Goal: Task Accomplishment & Management: Complete application form

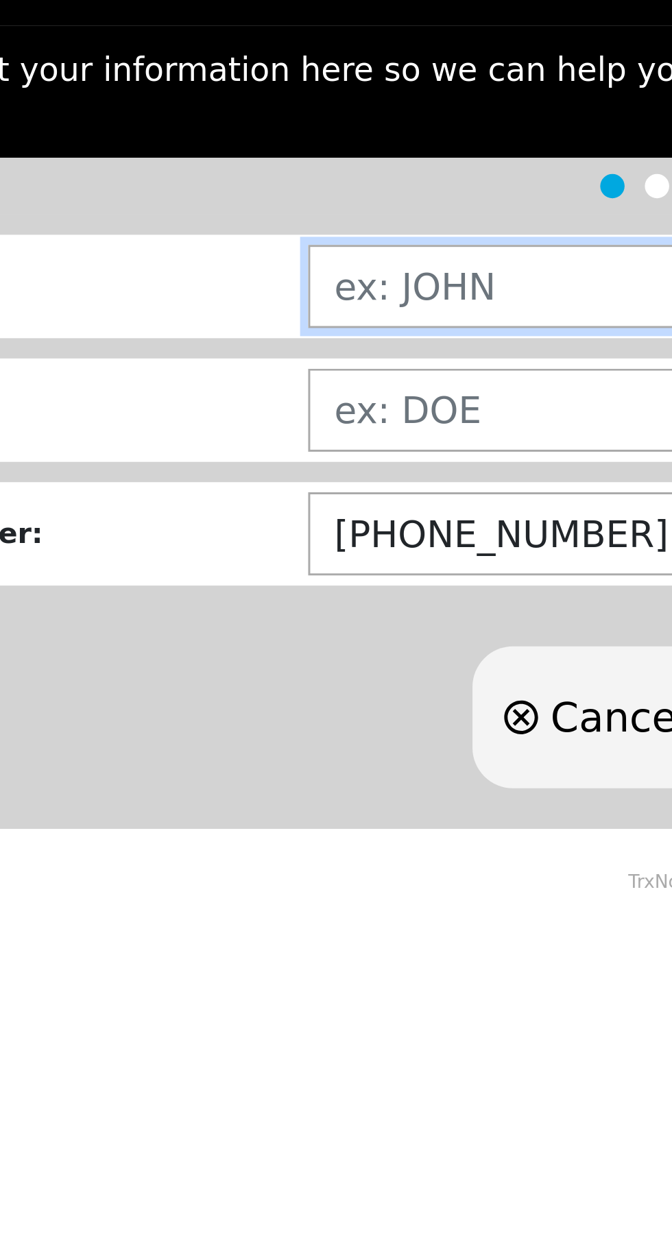
click at [259, 254] on input "text" at bounding box center [424, 249] width 459 height 28
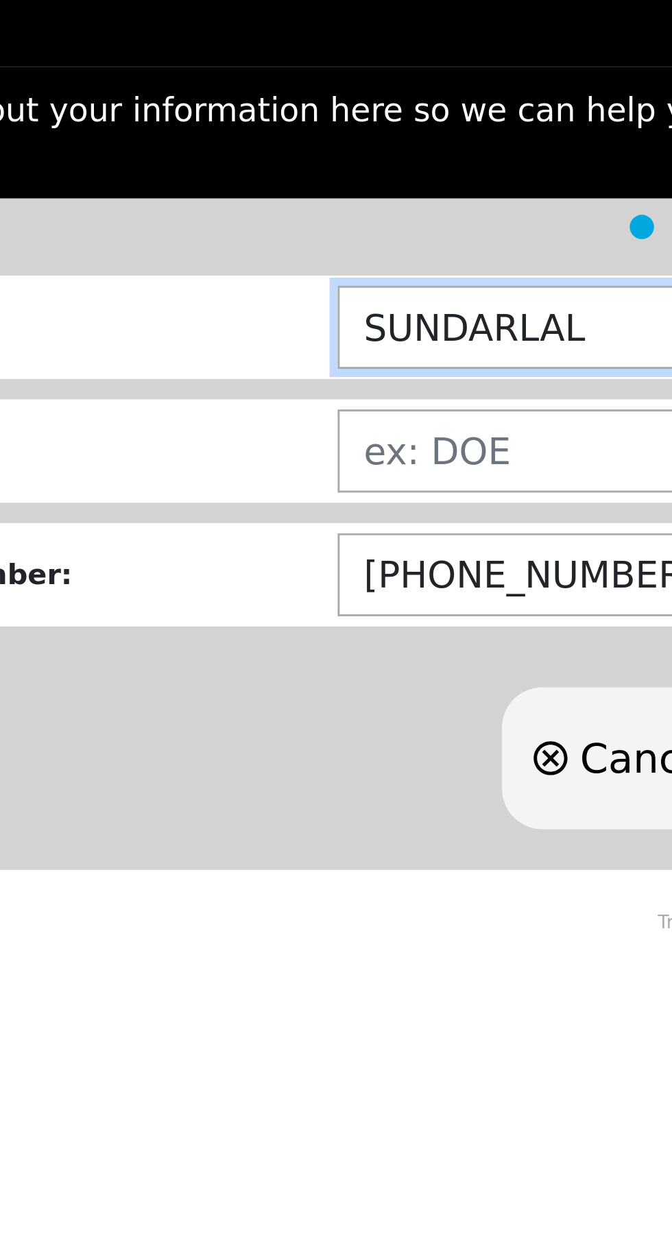
type input "SUNDARLAL"
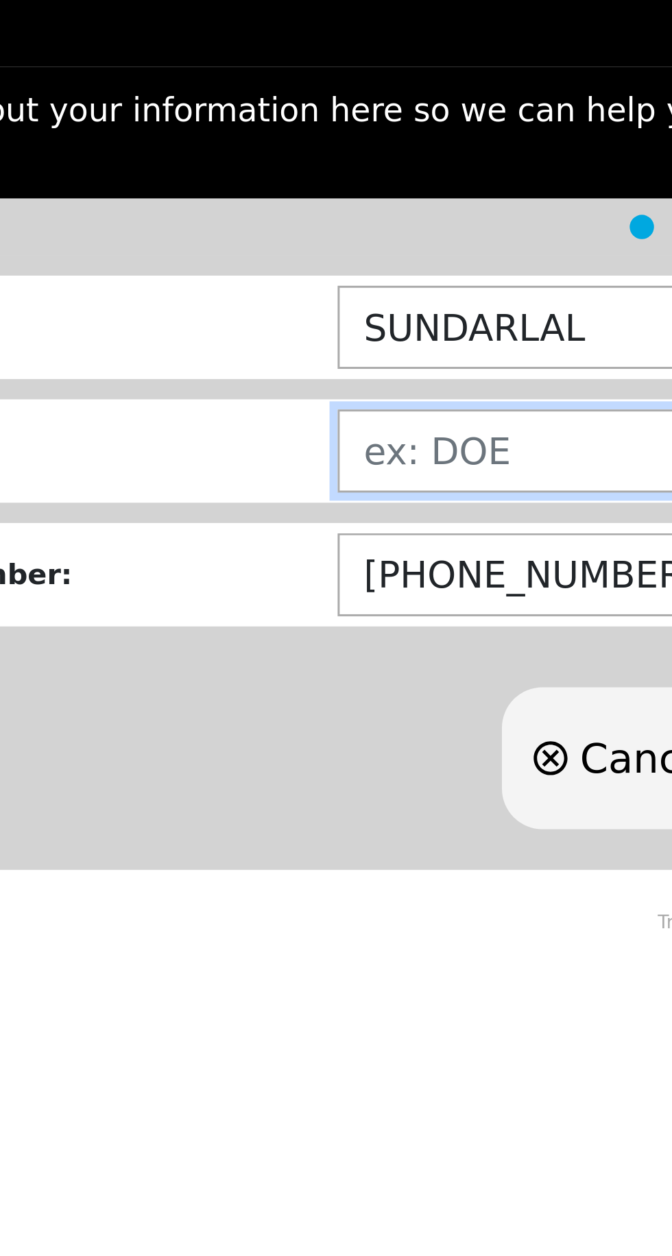
click at [230, 290] on input "text" at bounding box center [424, 291] width 459 height 28
type input "[PERSON_NAME]"
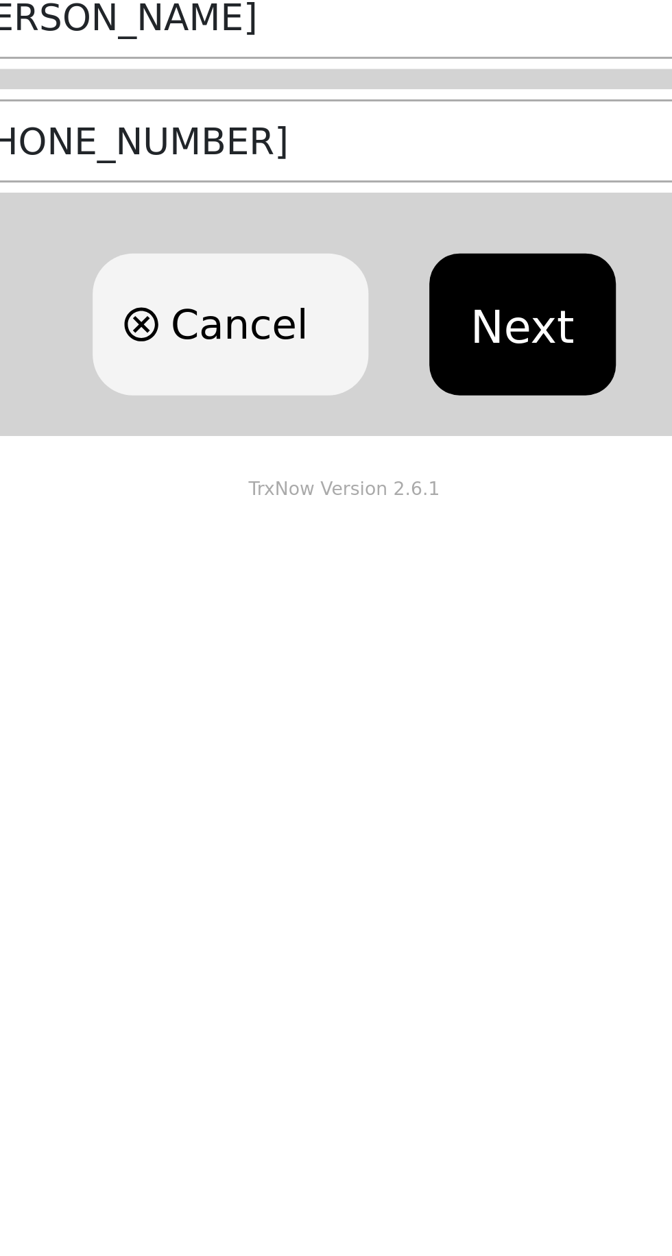
click at [398, 396] on button "Next" at bounding box center [396, 395] width 62 height 48
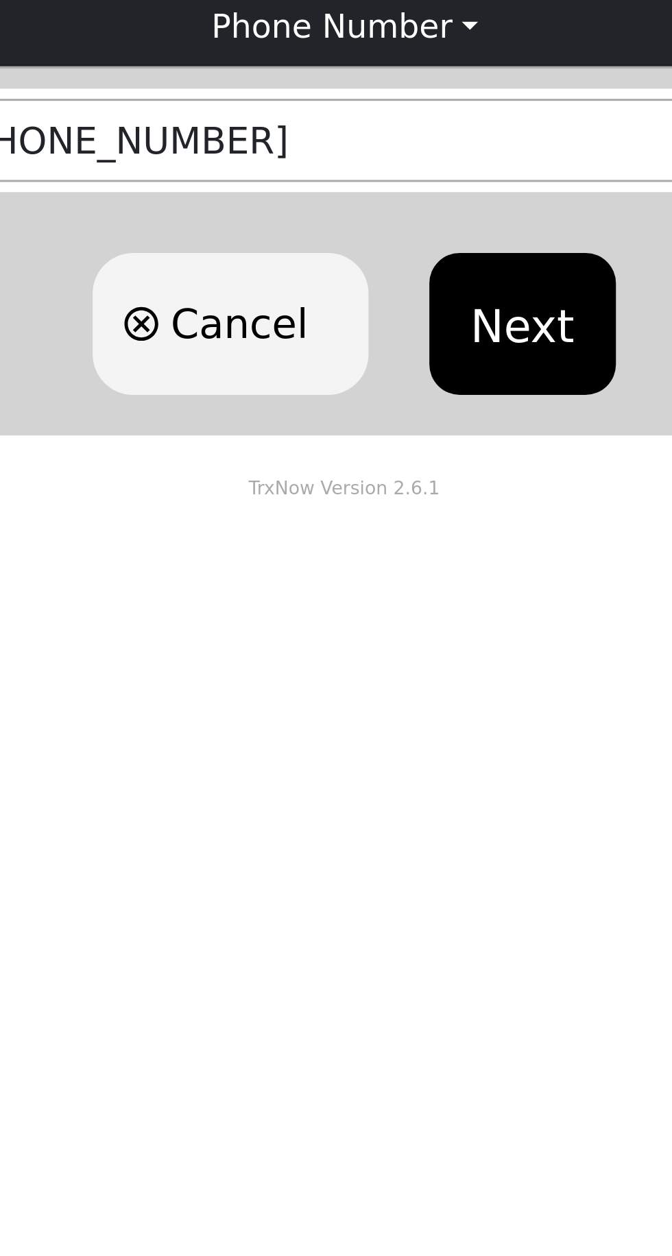
click at [400, 370] on button "Next" at bounding box center [396, 359] width 62 height 48
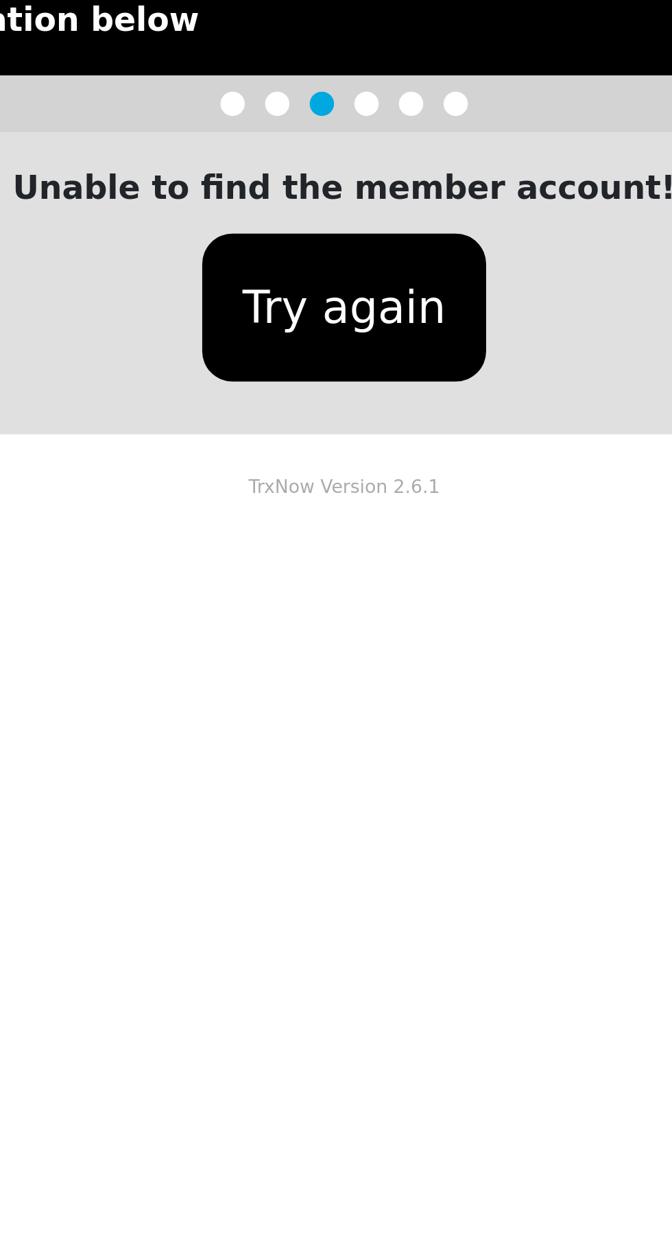
click at [350, 272] on button "Try again" at bounding box center [336, 273] width 96 height 50
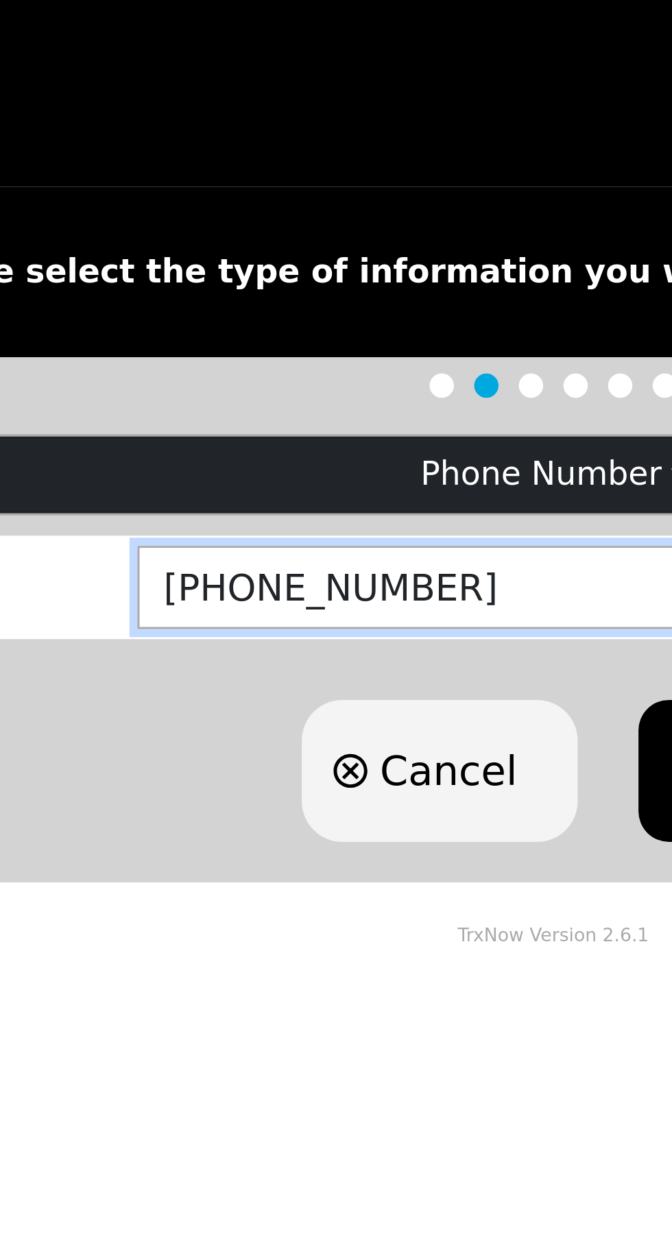
click at [317, 296] on input "[PHONE_NUMBER]" at bounding box center [424, 296] width 459 height 28
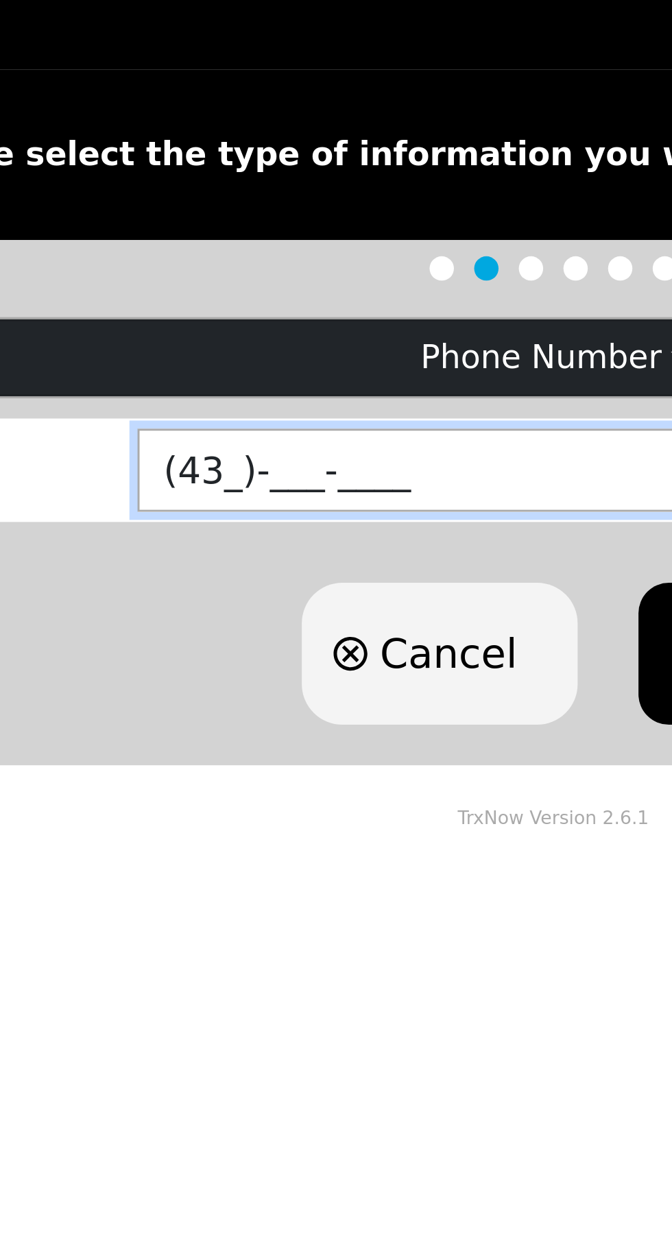
type input "(4__)-___-____"
type input "[PHONE_NUMBER]"
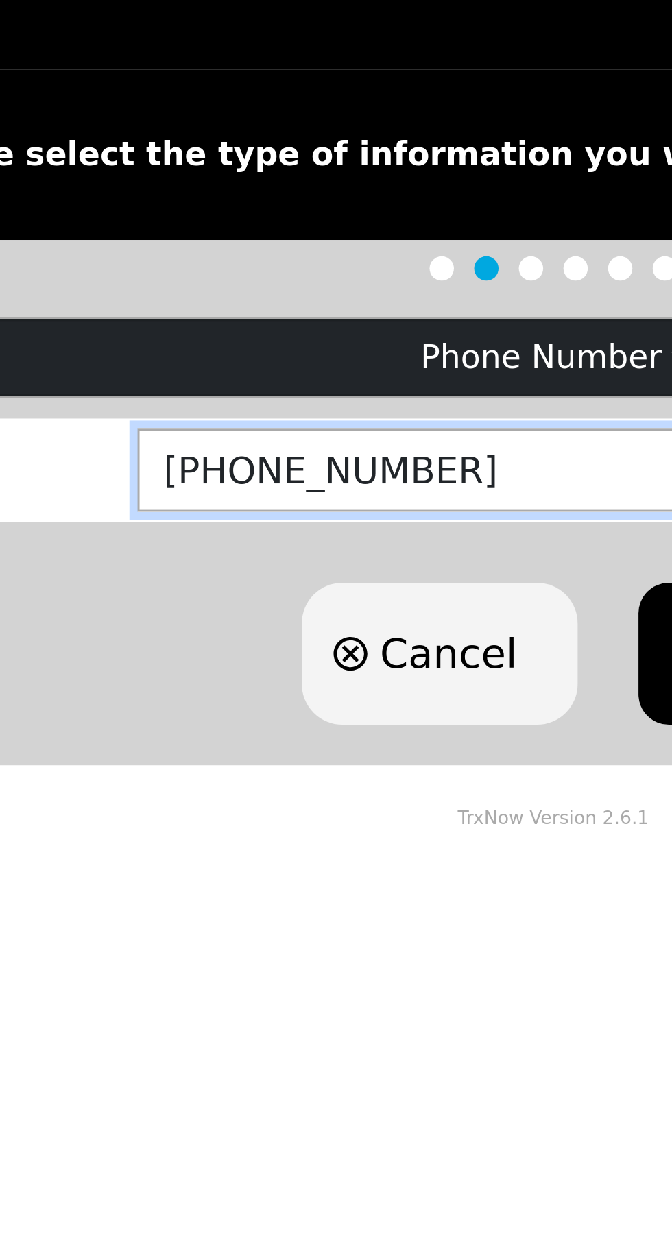
click button "Next" at bounding box center [396, 359] width 62 height 48
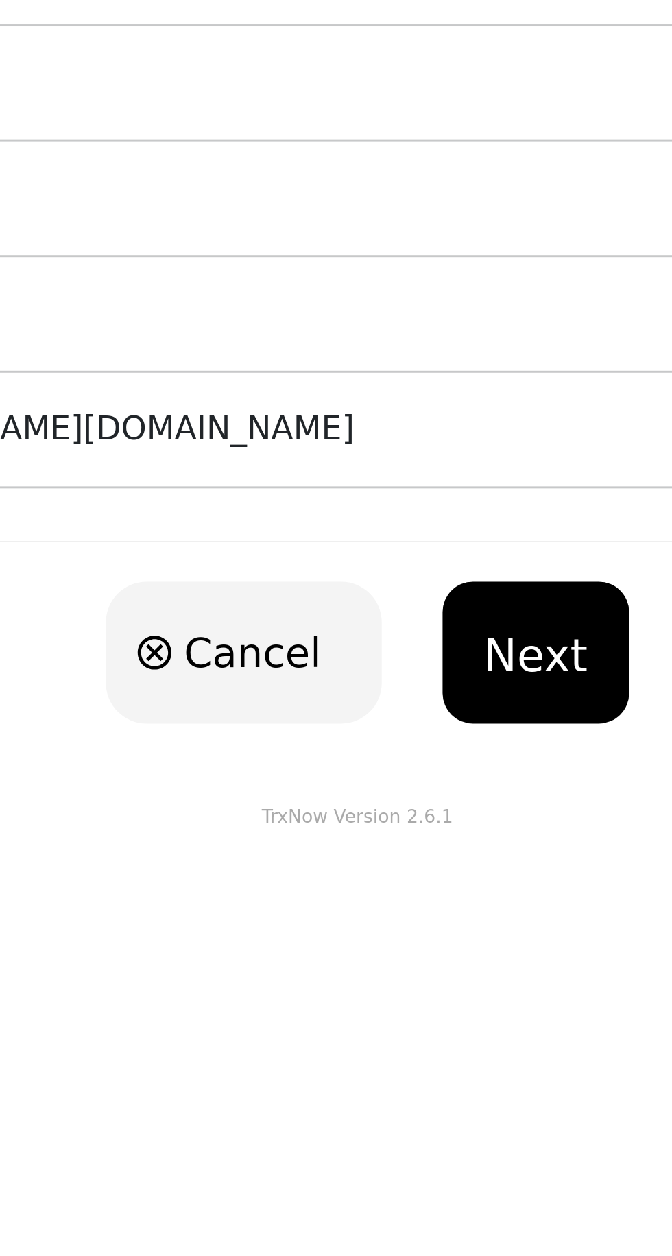
click at [404, 543] on button "Next" at bounding box center [396, 542] width 62 height 48
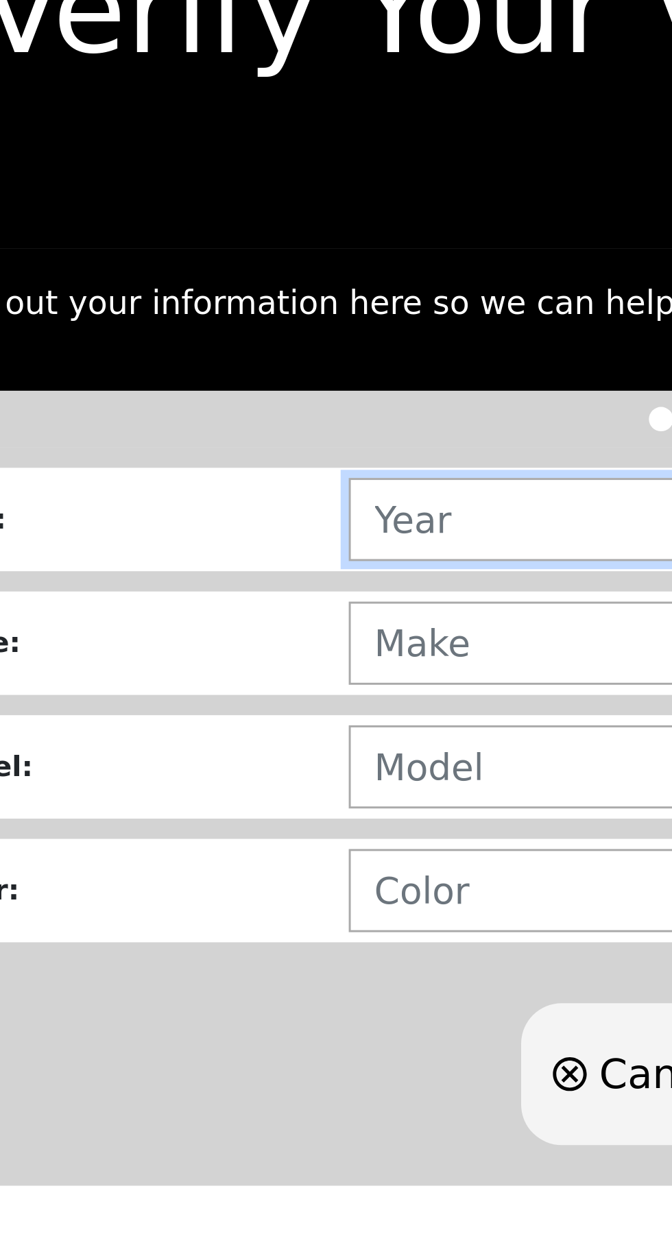
click at [257, 252] on input "text" at bounding box center [427, 253] width 469 height 28
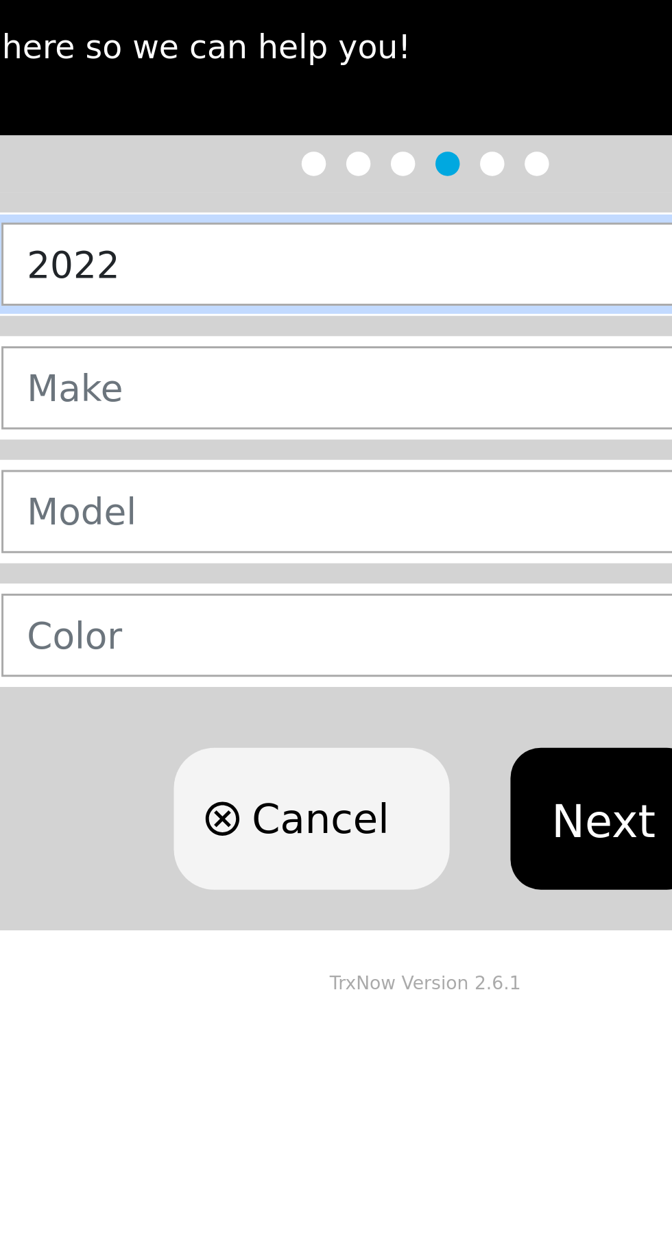
type input "2022"
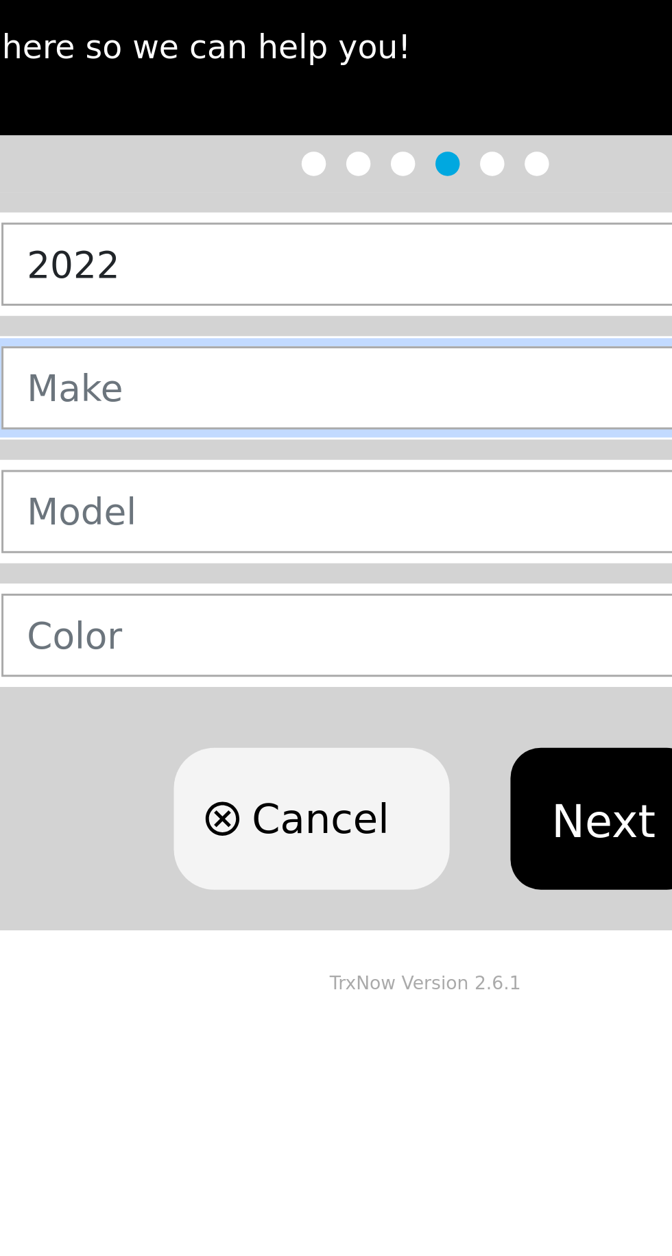
click at [282, 295] on input "text" at bounding box center [427, 294] width 469 height 28
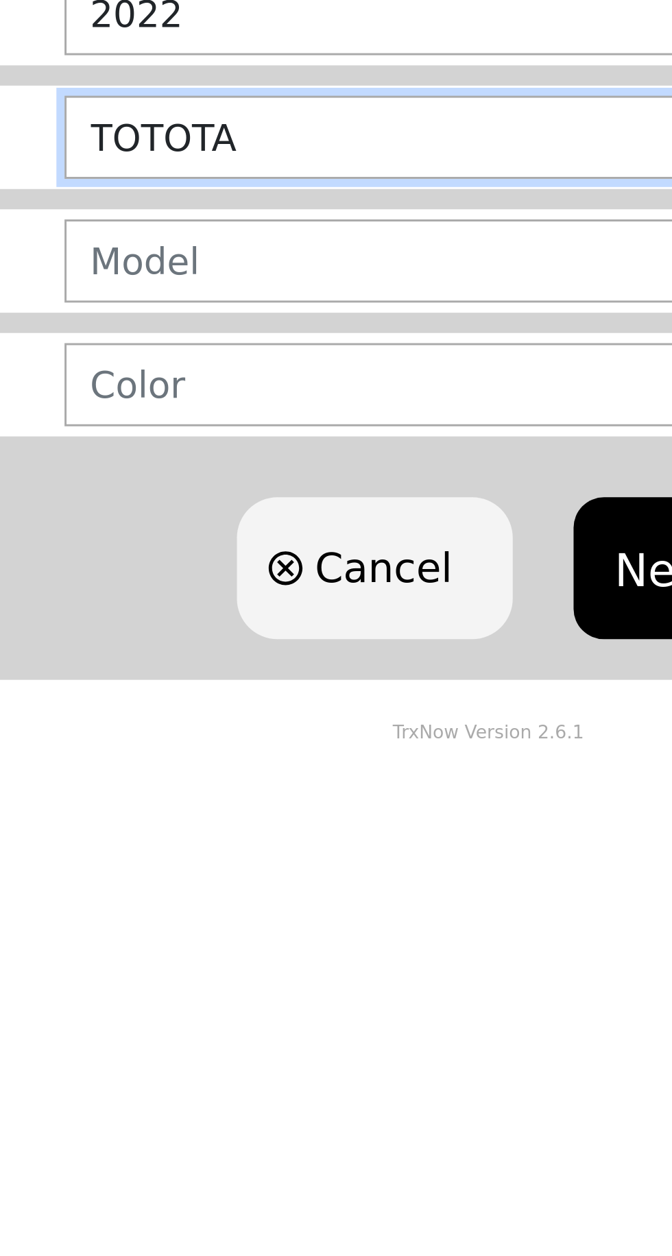
type input "TOTOTA"
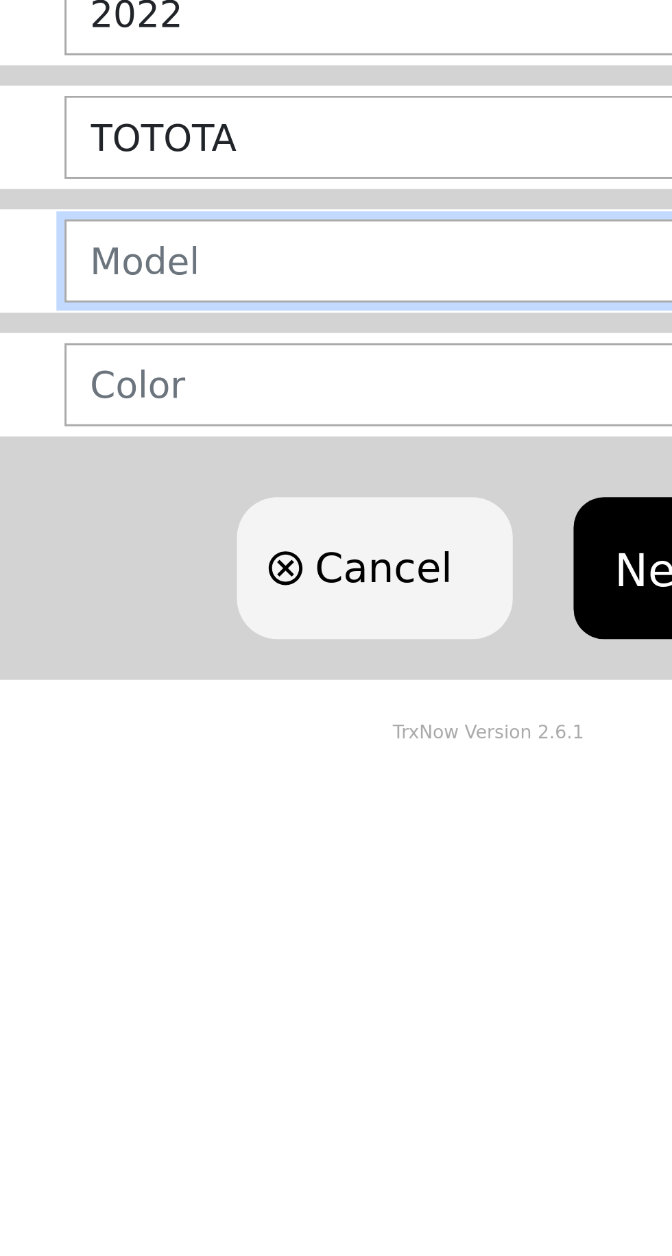
click at [256, 338] on input "text" at bounding box center [427, 336] width 469 height 28
type input "CAMRY"
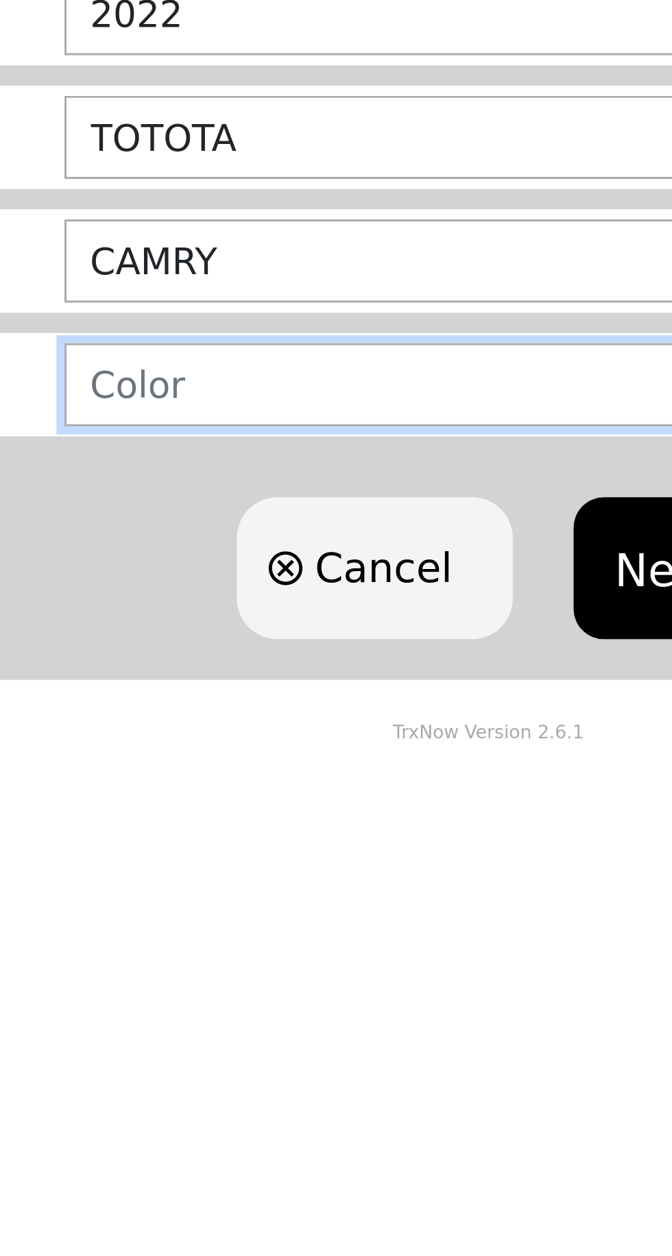
click at [239, 384] on input "text" at bounding box center [427, 378] width 469 height 28
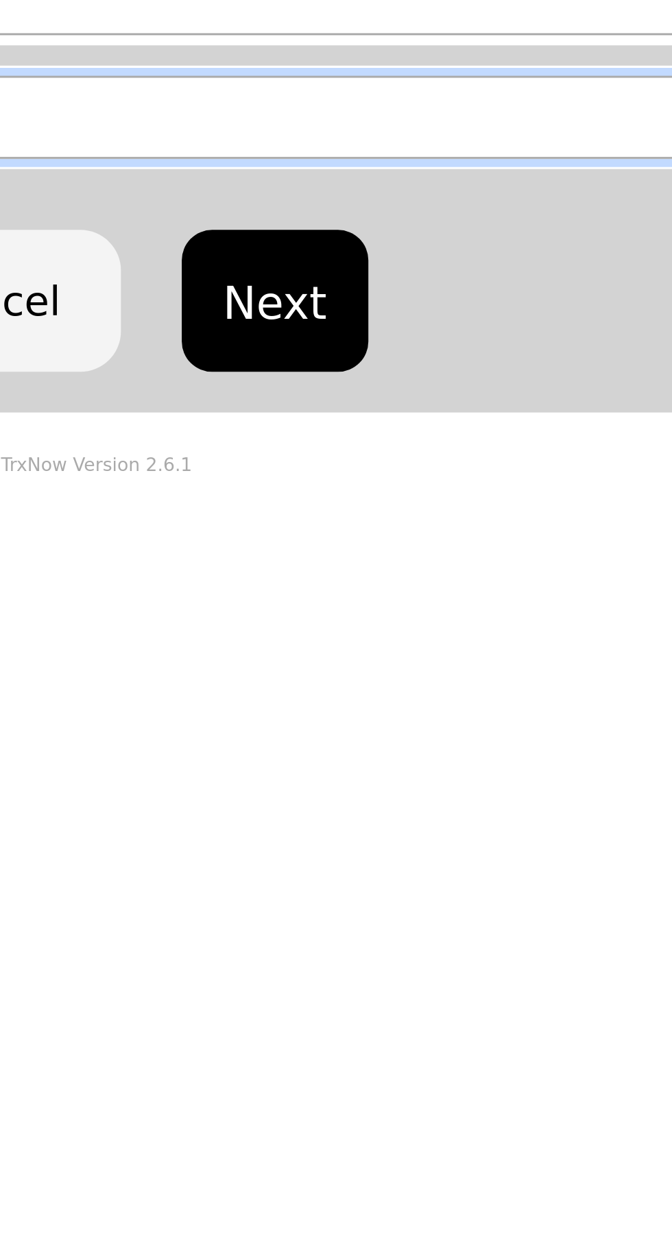
type input "BLACK"
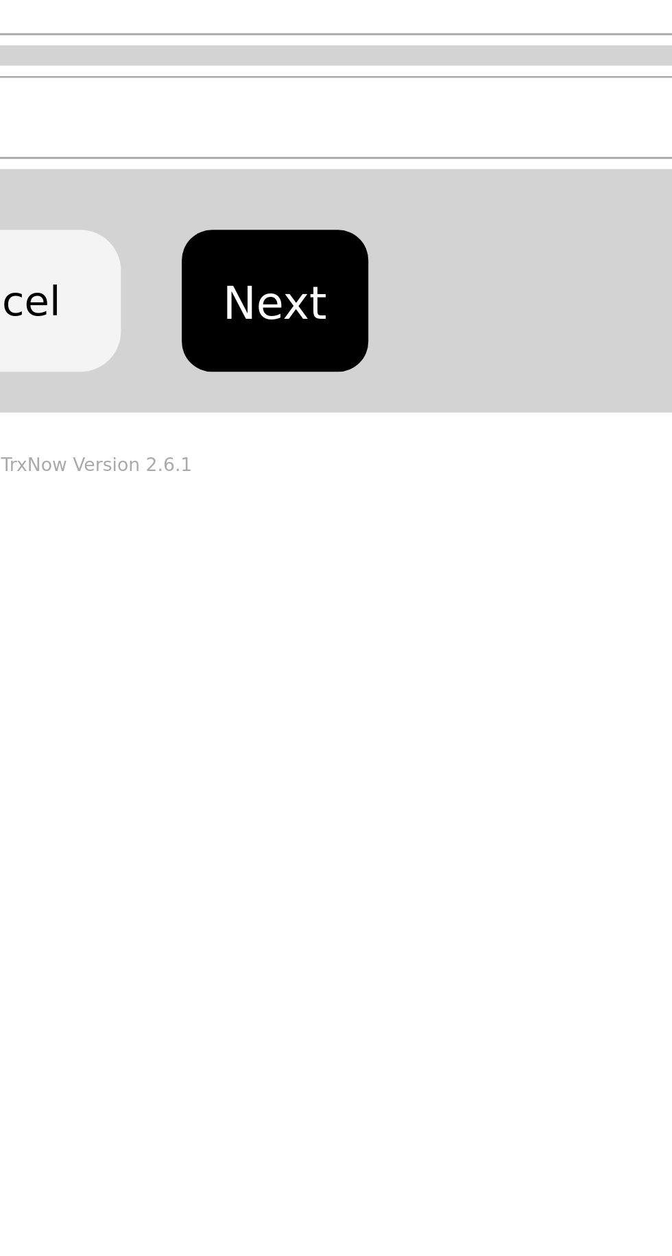
click at [403, 444] on button "Next" at bounding box center [396, 440] width 62 height 48
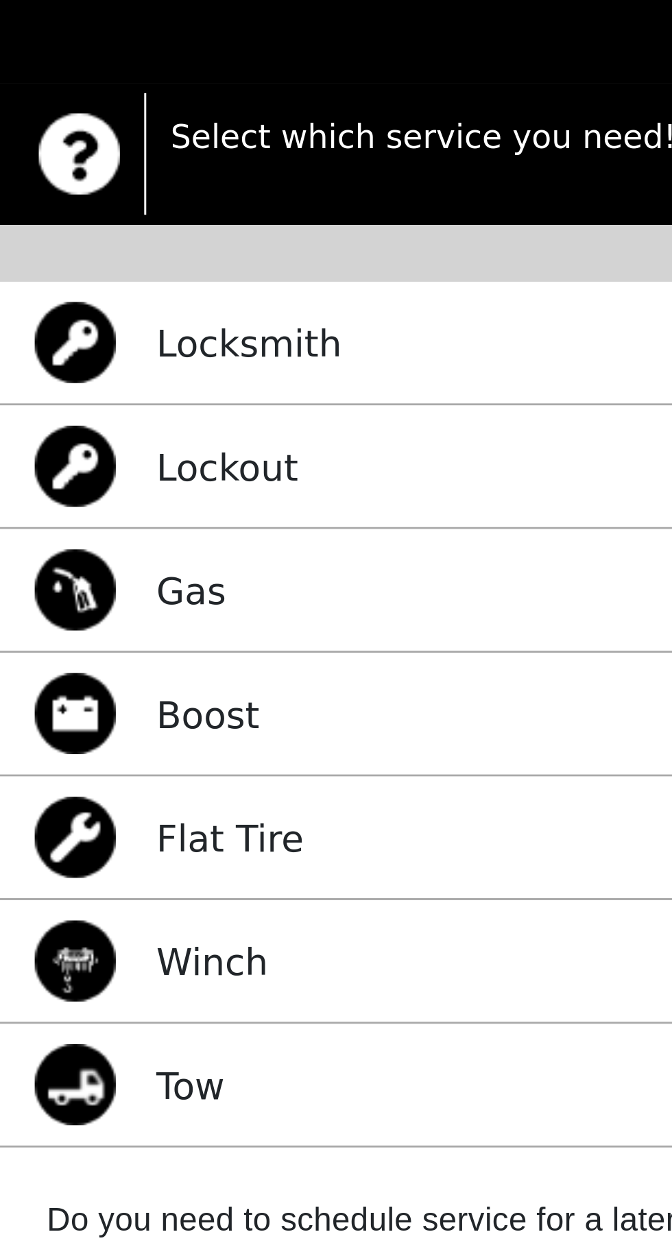
click at [110, 419] on div "Flat Tire Select" at bounding box center [336, 417] width 672 height 42
click at [42, 419] on div "Flat Tire" at bounding box center [57, 415] width 91 height 27
click at [101, 418] on div "Flat Tire Select" at bounding box center [336, 417] width 672 height 42
click at [106, 430] on div "Flat Tire Select" at bounding box center [336, 417] width 672 height 42
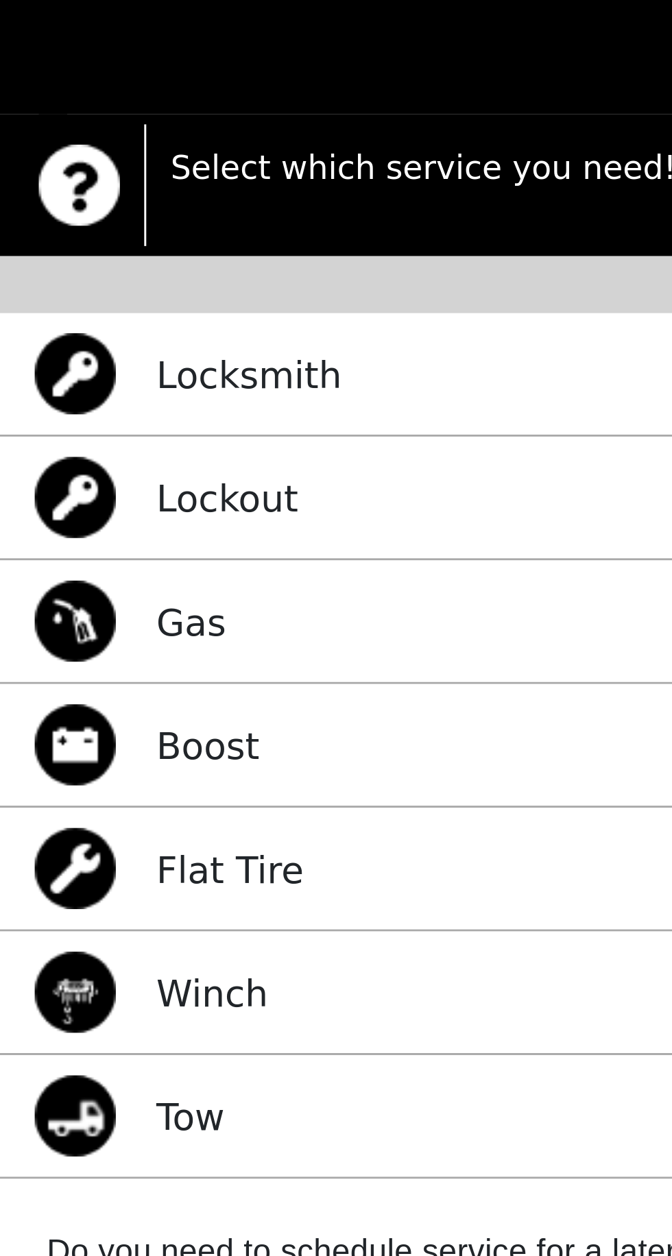
click at [154, 422] on div "Flat Tire Select" at bounding box center [336, 417] width 672 height 42
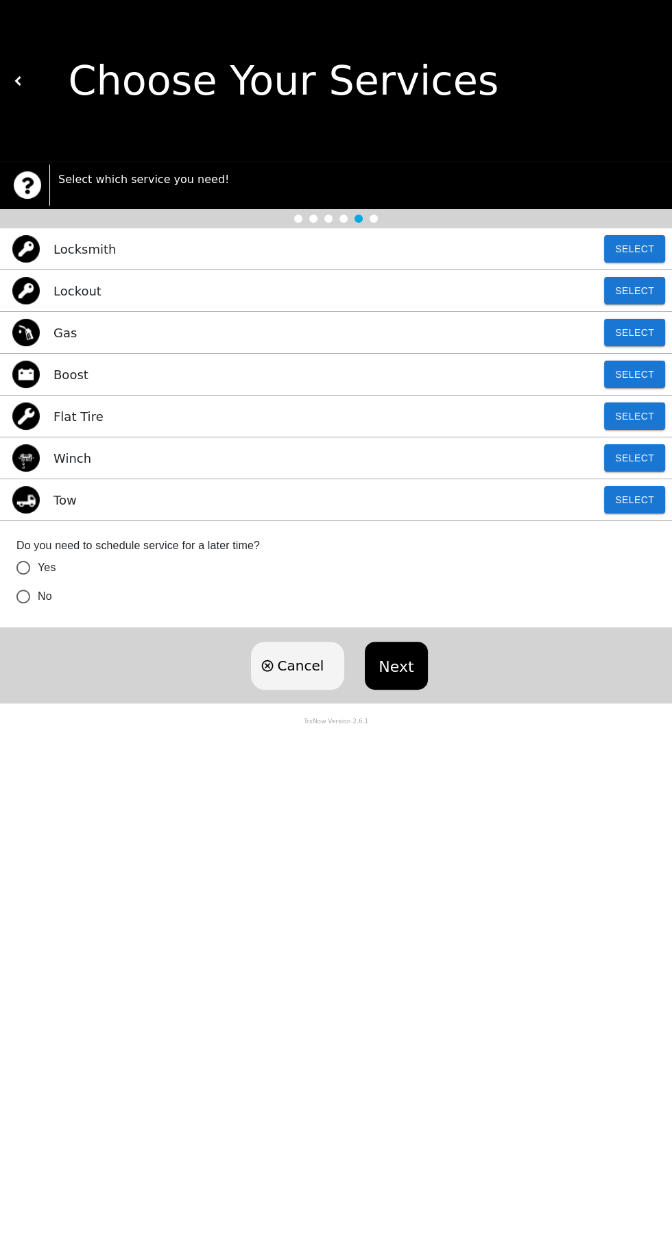
click at [420, 862] on body "Choose Your Services Select which service you need! Locksmith Select Lockout Se…" at bounding box center [336, 628] width 672 height 1256
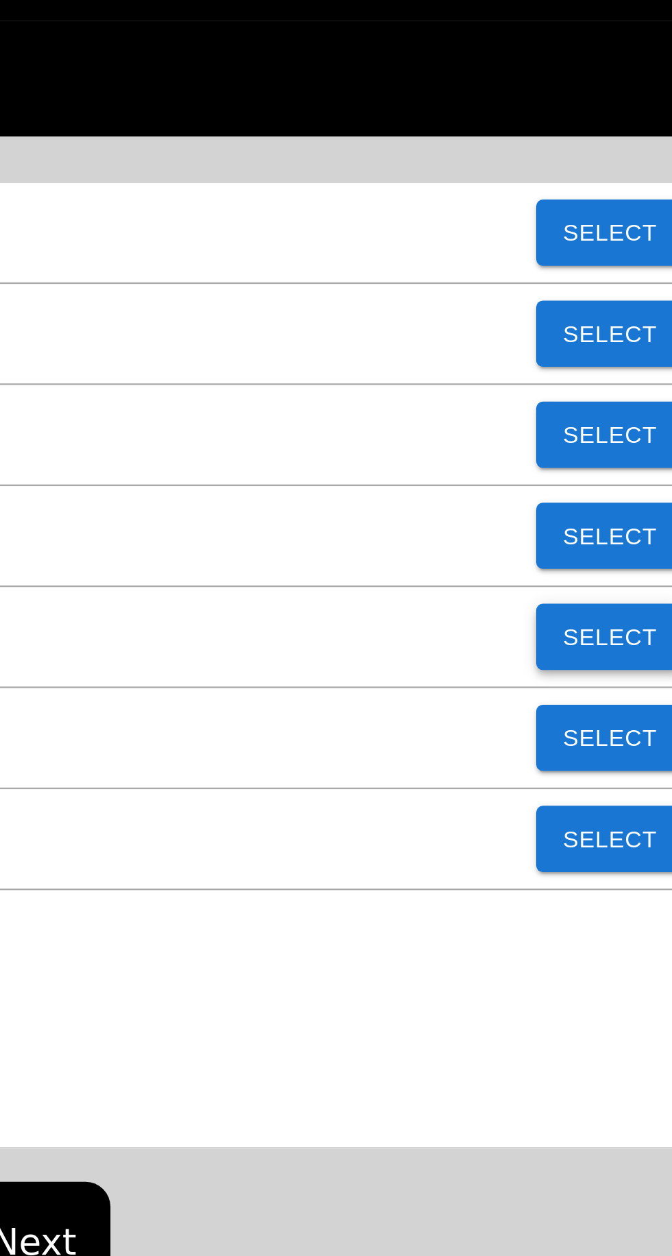
click at [633, 426] on button "Select" at bounding box center [634, 415] width 61 height 27
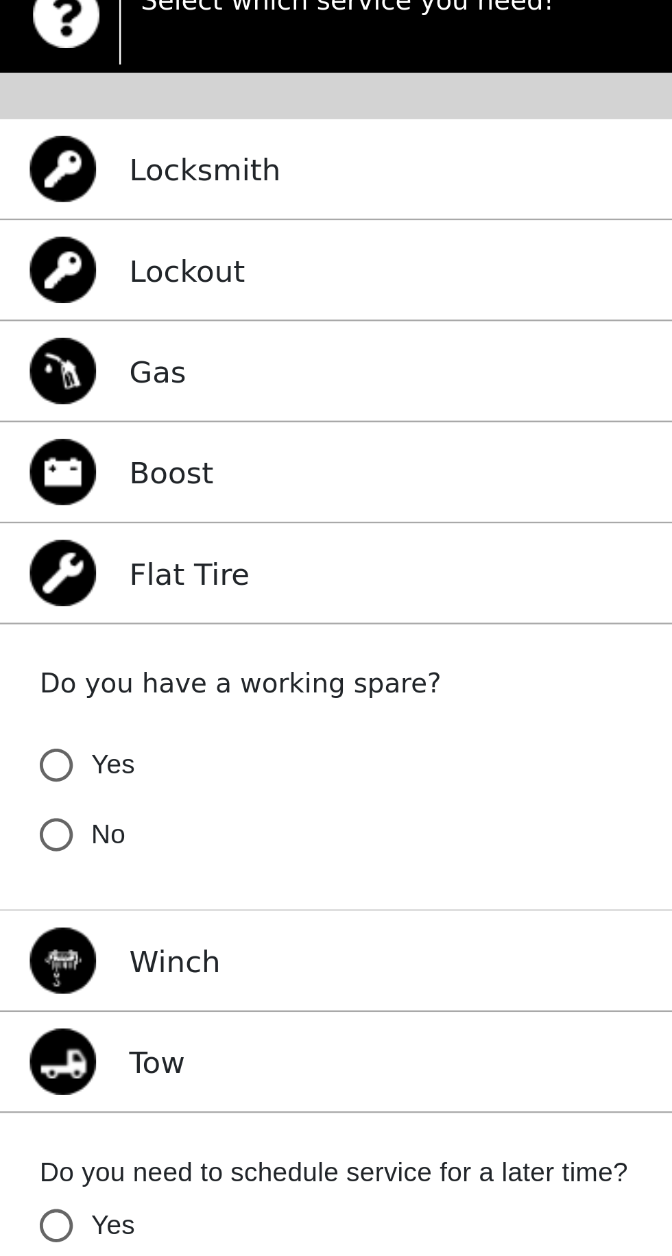
click at [29, 492] on input "Yes" at bounding box center [23, 495] width 29 height 29
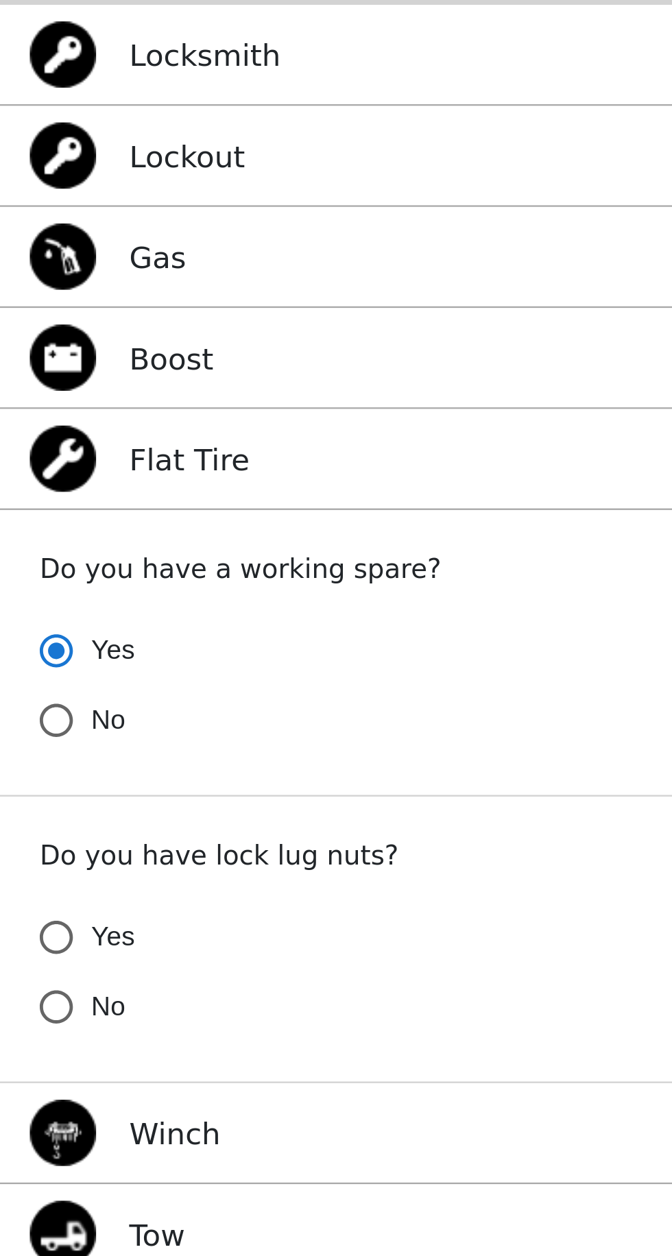
click at [23, 647] on input "No" at bounding box center [23, 643] width 29 height 29
radio input "true"
radio input "false"
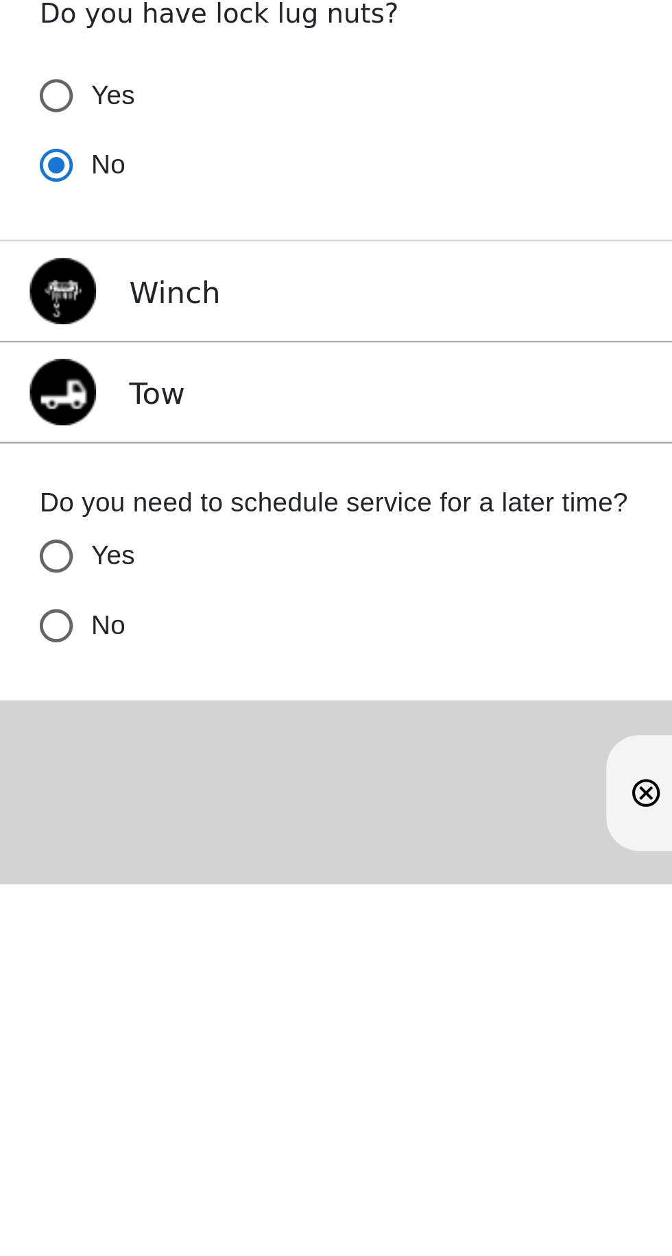
click at [21, 836] on input "No" at bounding box center [23, 833] width 29 height 29
radio input "false"
radio input "true"
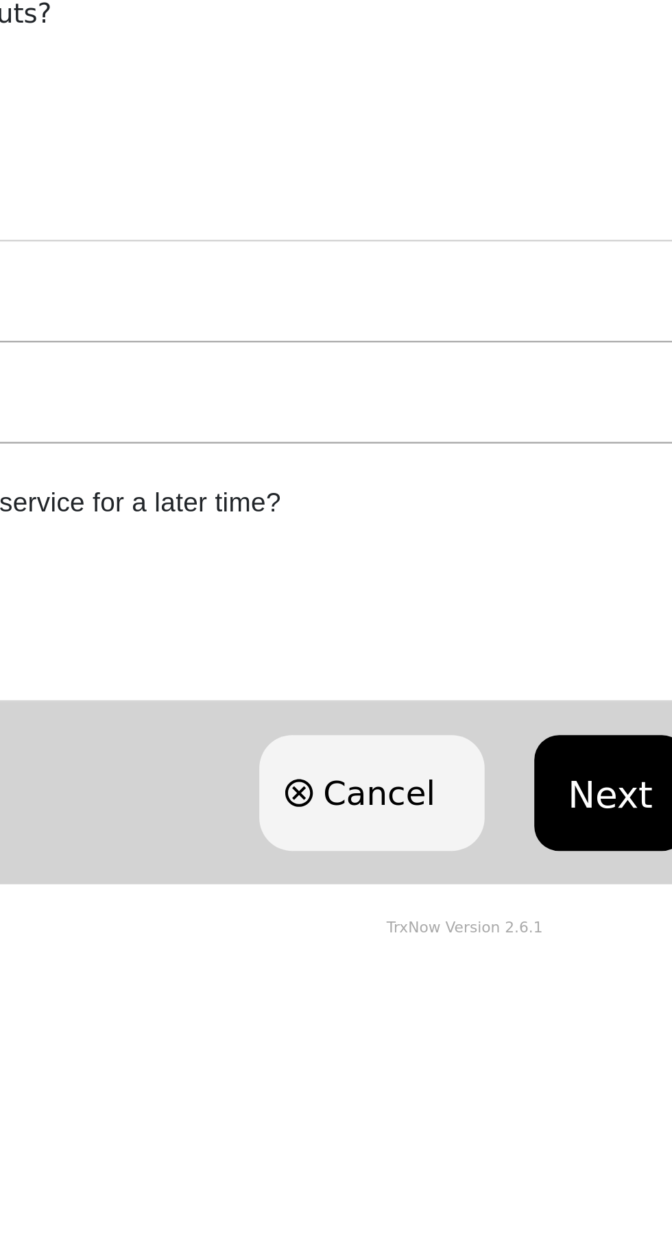
click at [404, 901] on button "Next" at bounding box center [396, 903] width 62 height 48
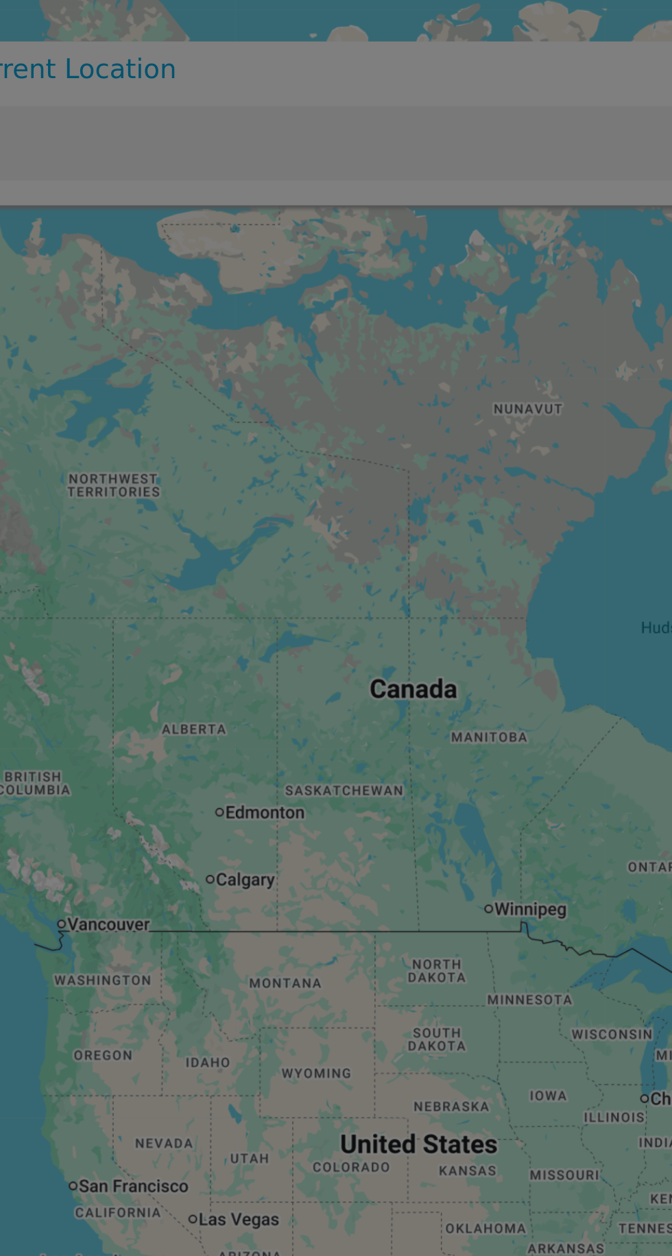
type input "219 Rue Hébert, Dollard-des-Ormeaux, QC H9A 3B4, Canada"
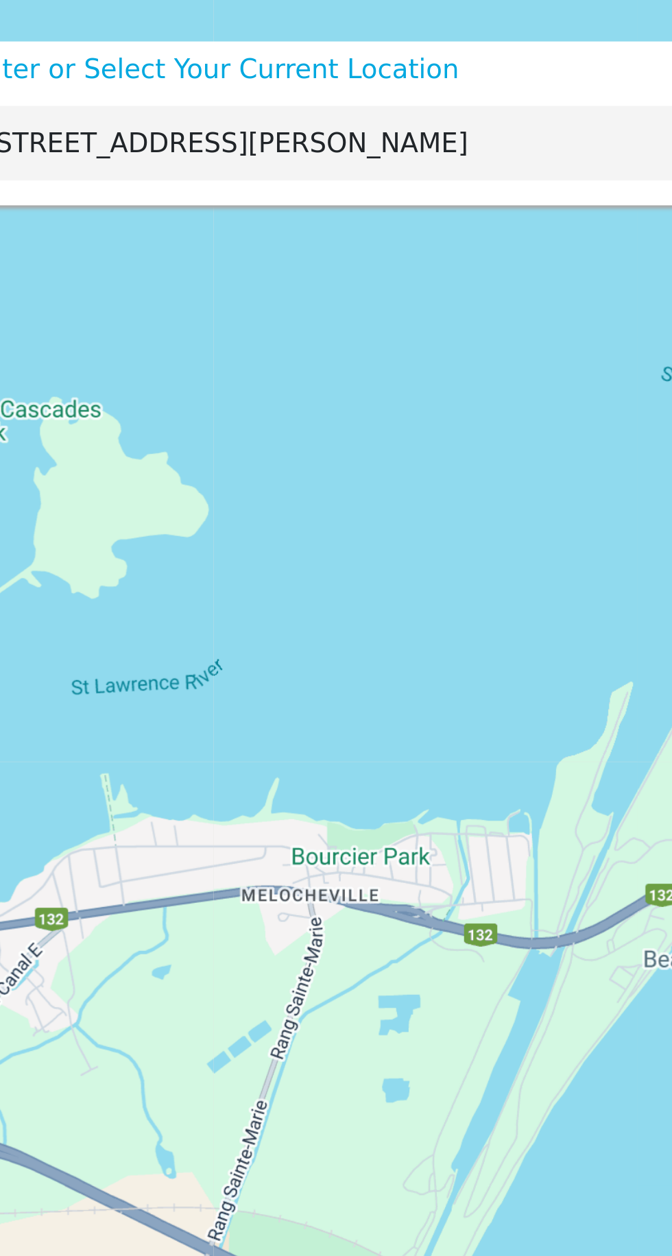
click at [171, 58] on input "219 Rue Hébert, Dollard-des-Ormeaux, QC H9A 3B4, Canada" at bounding box center [304, 59] width 581 height 31
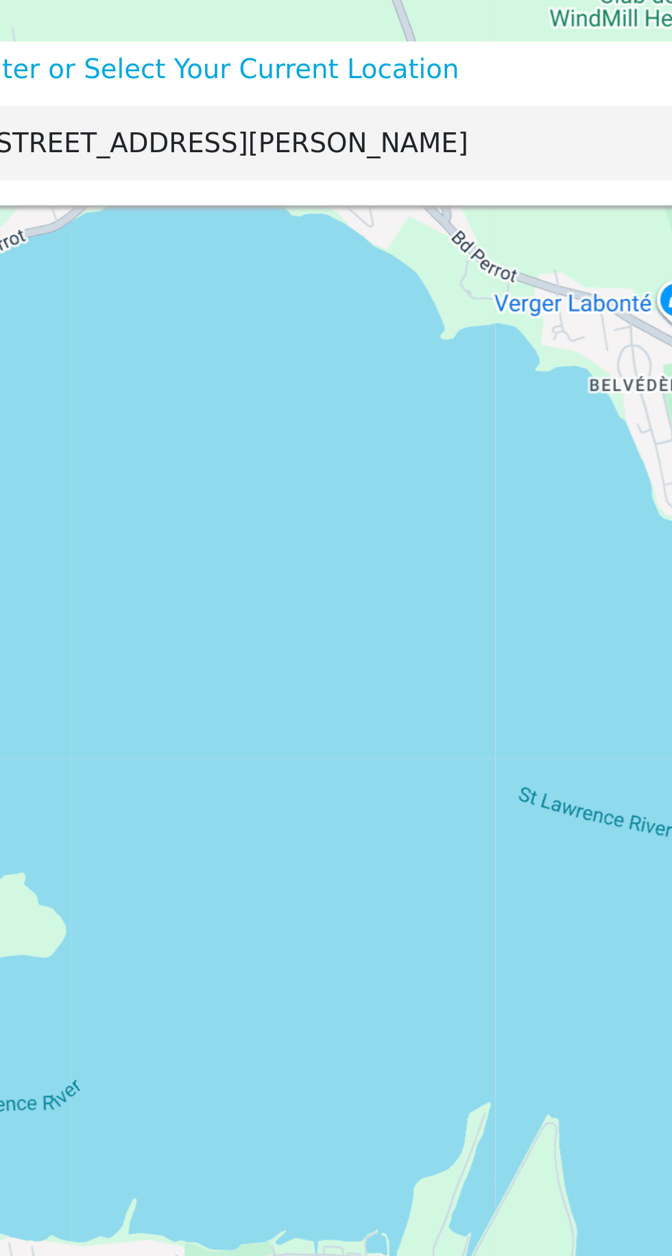
click at [271, 61] on input "219 Rue Hébert, Dollard-des-Ormeaux, QC H9A 3B4, Canada" at bounding box center [304, 59] width 581 height 31
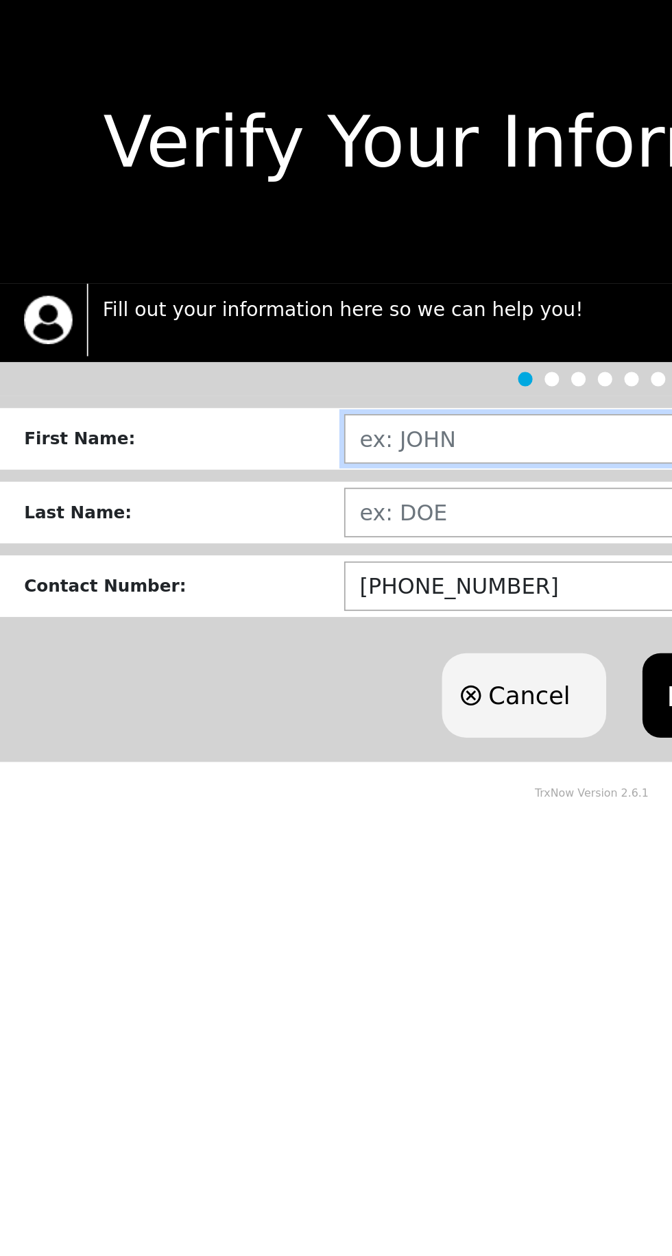
click at [306, 252] on input "text" at bounding box center [424, 249] width 459 height 28
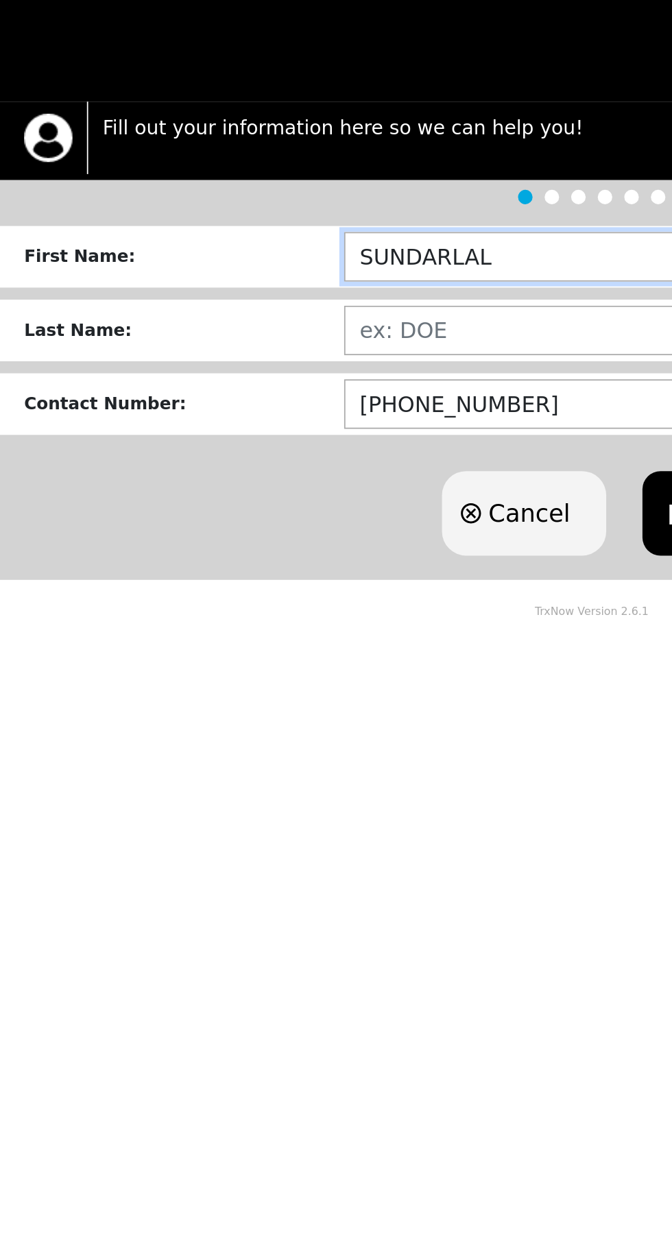
type input "SUNDARLAL"
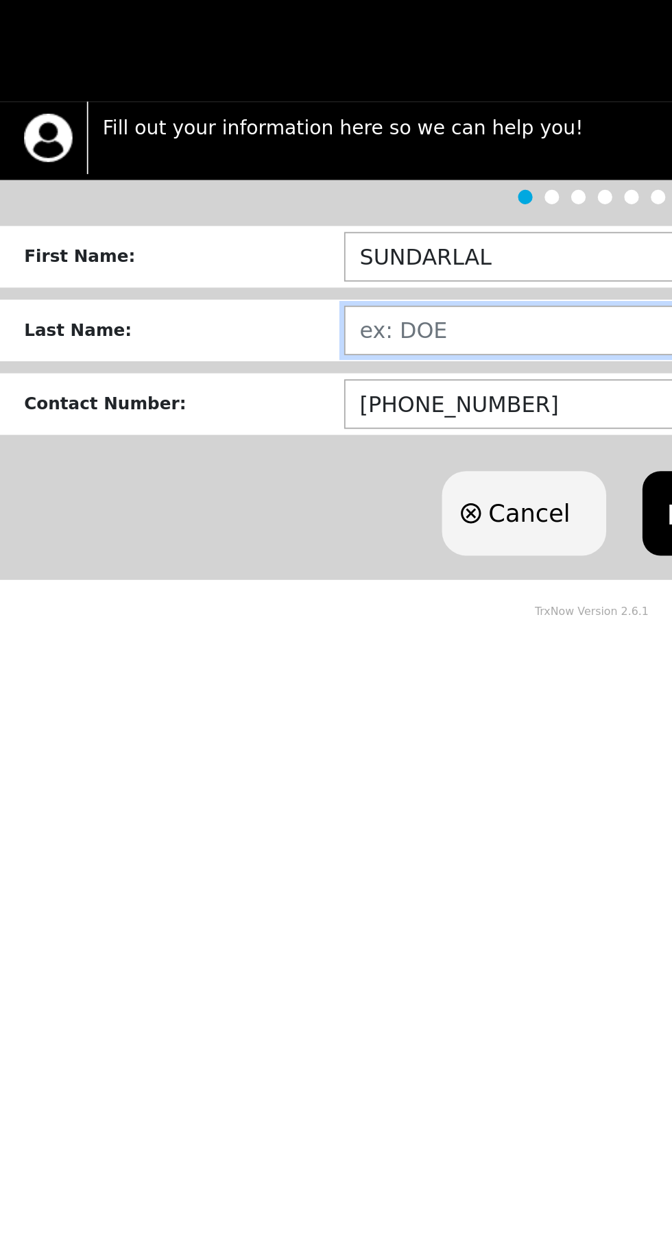
click at [278, 297] on input "text" at bounding box center [424, 291] width 459 height 28
type input "[PERSON_NAME]"
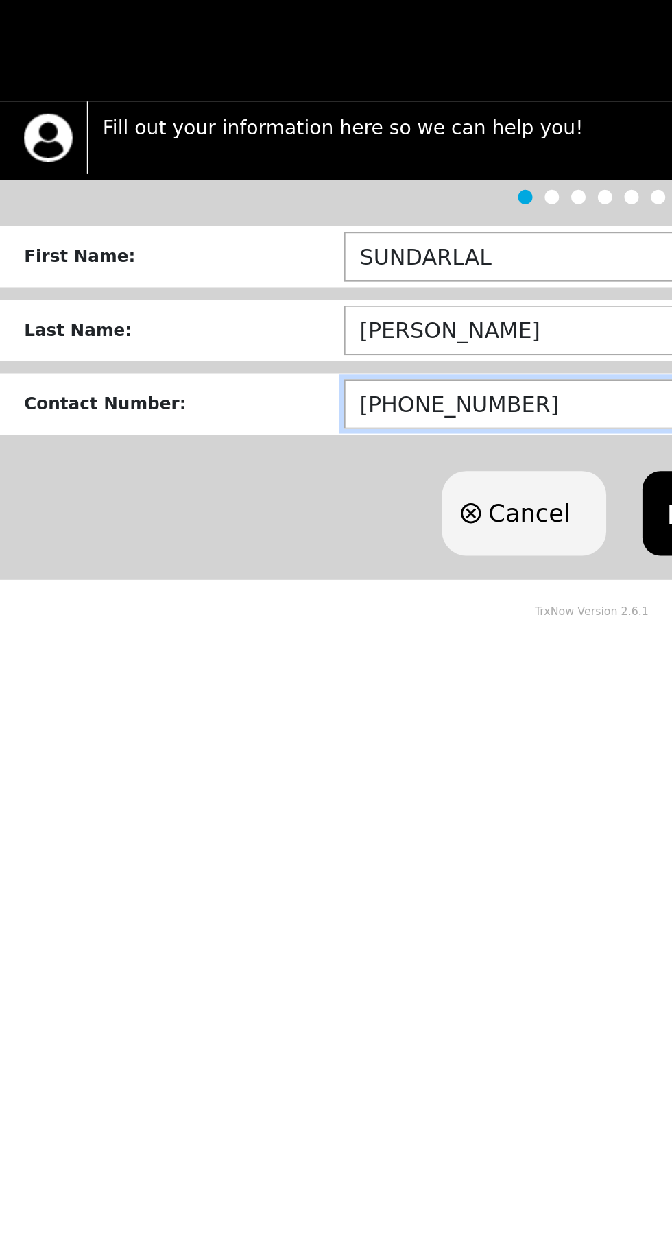
click at [321, 335] on input "[PHONE_NUMBER]" at bounding box center [424, 333] width 459 height 28
type input "(4__)-___-____"
type input "[PHONE_NUMBER]"
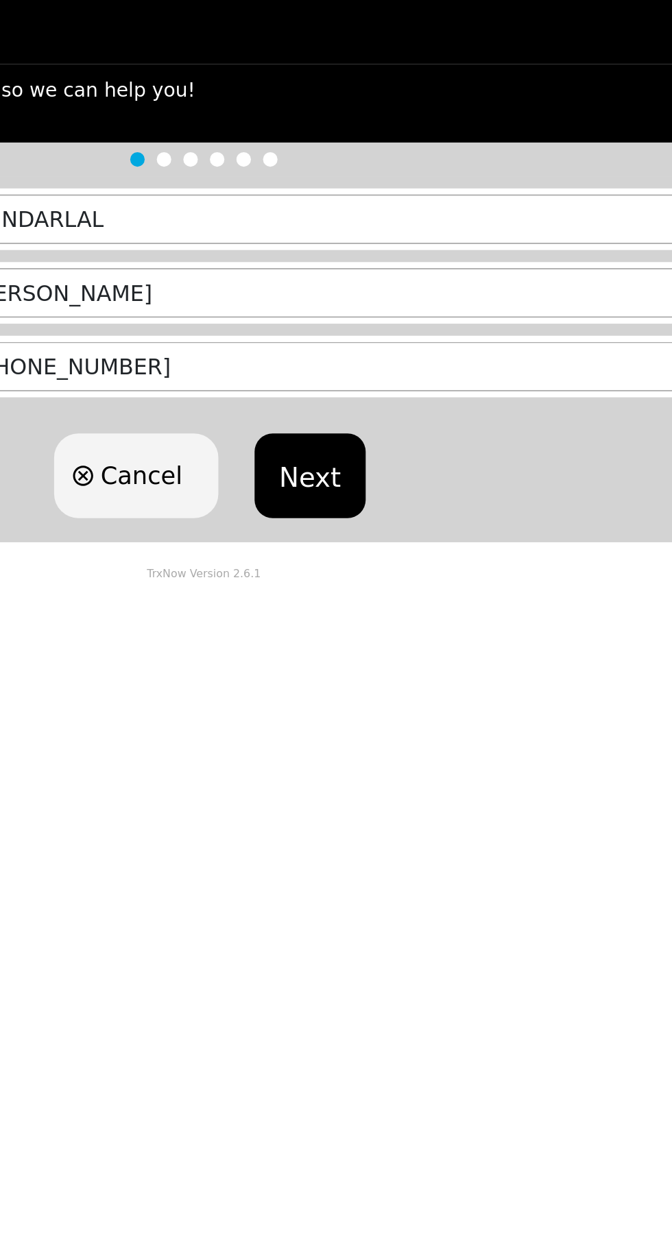
click at [389, 407] on button "Next" at bounding box center [396, 395] width 62 height 48
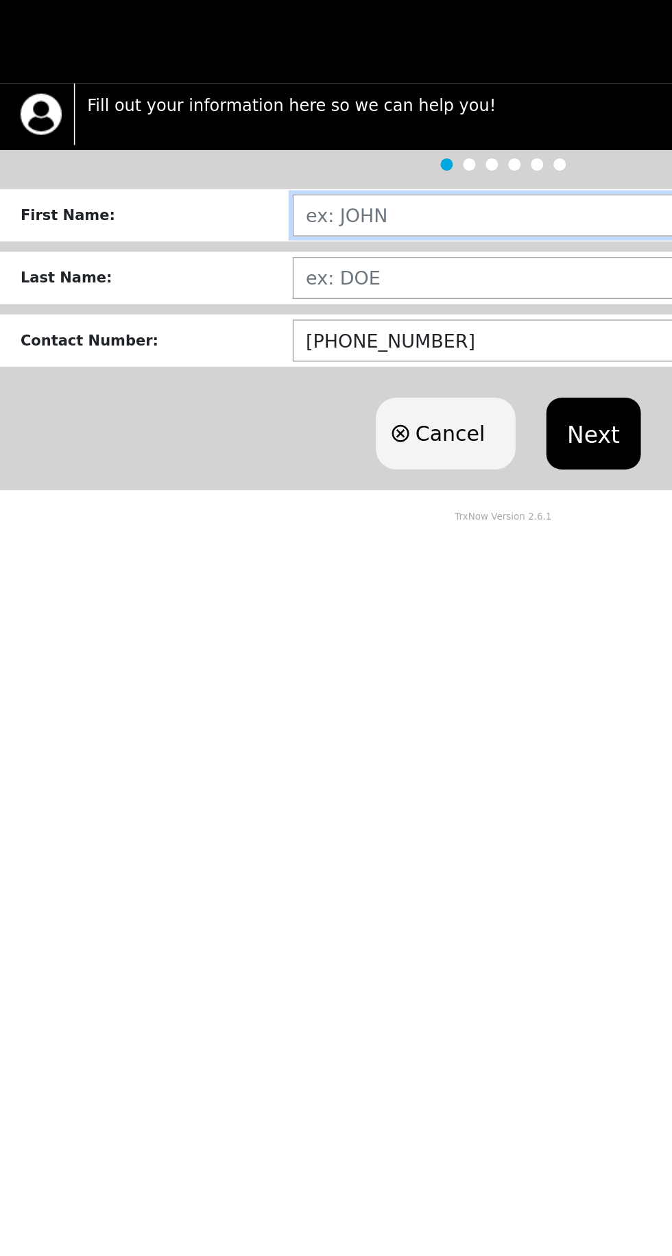
click at [335, 248] on input "text" at bounding box center [424, 249] width 459 height 28
type input "SUNDARLAL"
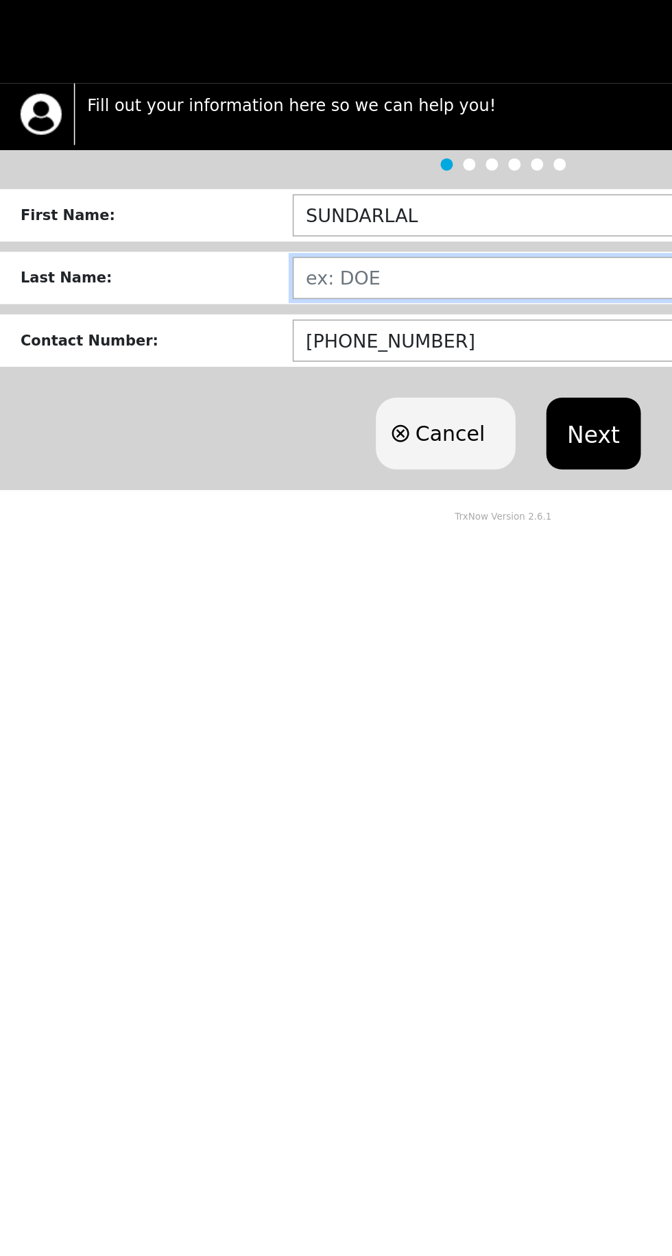
click at [326, 297] on input "text" at bounding box center [424, 291] width 459 height 28
type input "[PERSON_NAME]"
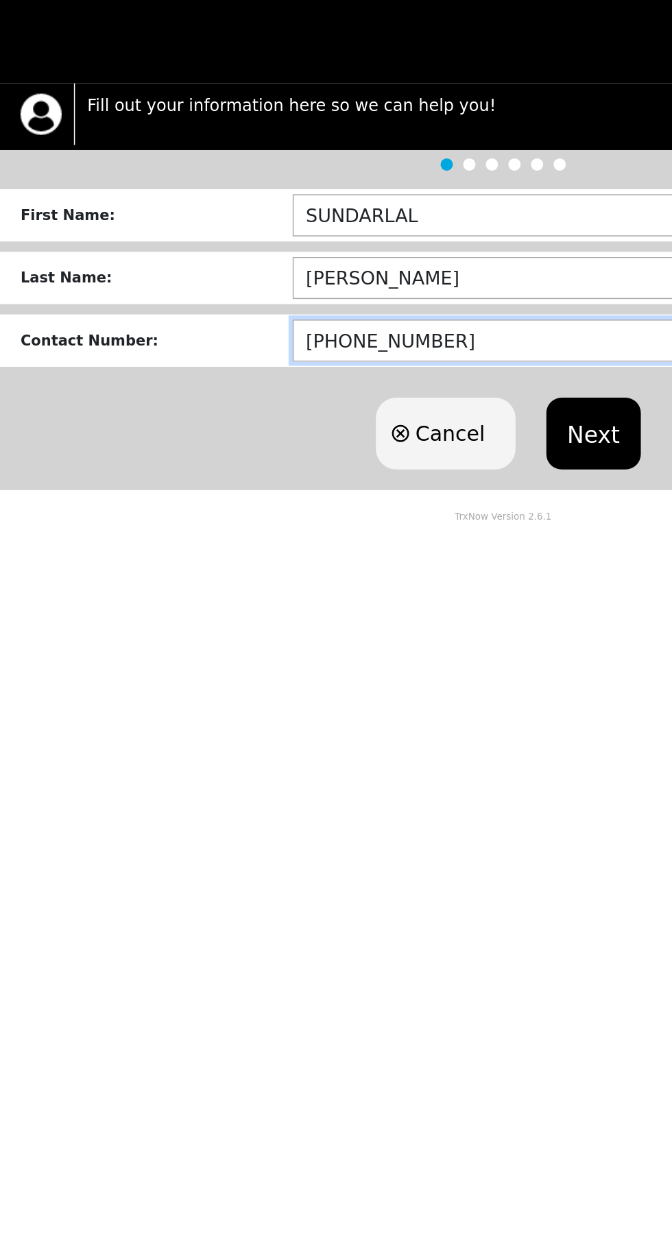
click at [326, 337] on input "[PHONE_NUMBER]" at bounding box center [424, 333] width 459 height 28
type input "(4__)-___-____"
type input "[PHONE_NUMBER]"
click at [417, 402] on button "Next" at bounding box center [396, 395] width 62 height 48
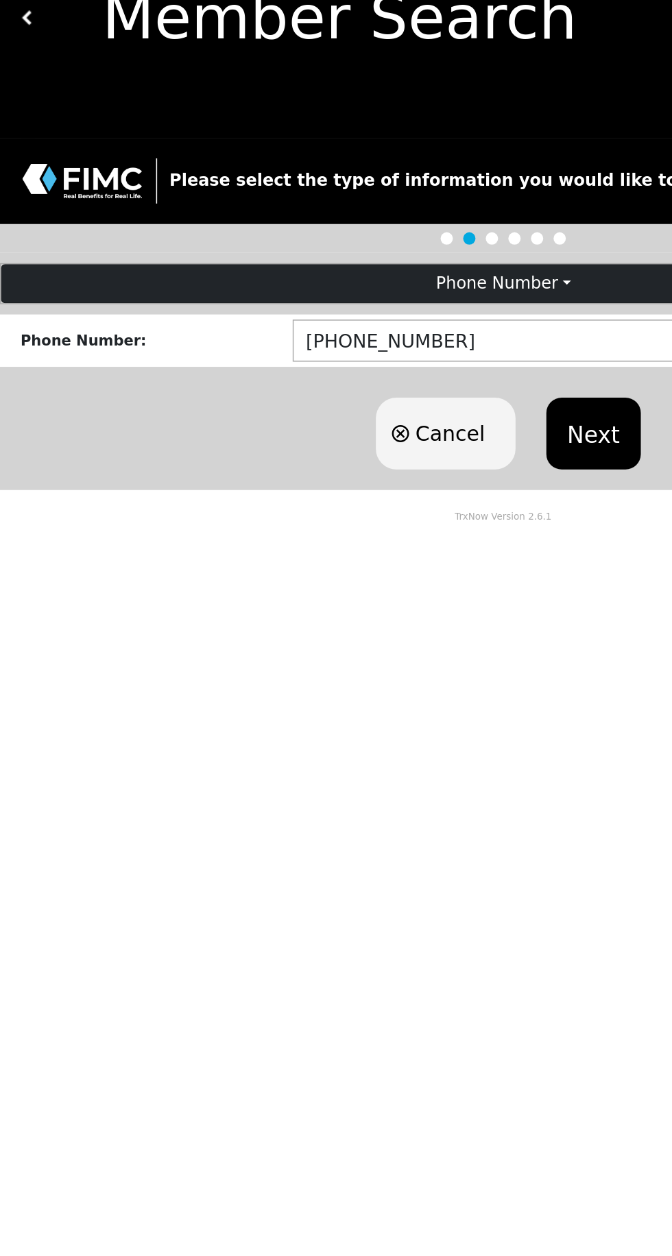
click at [391, 366] on button "Next" at bounding box center [396, 359] width 62 height 48
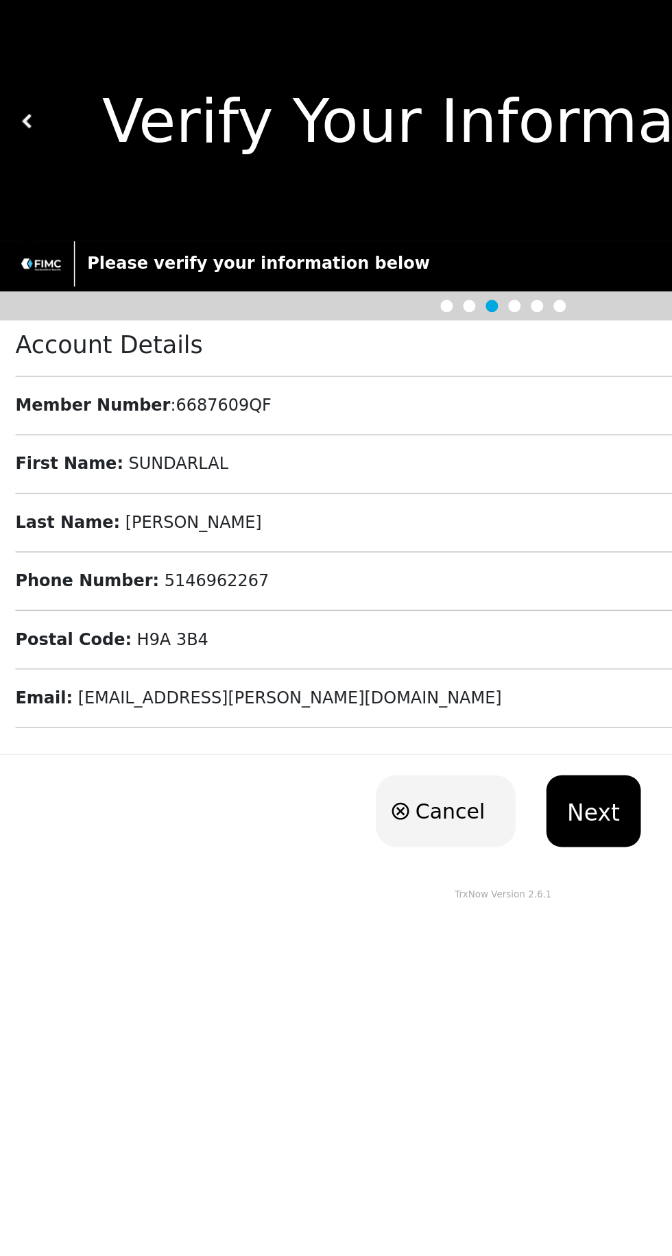
click at [405, 544] on button "Next" at bounding box center [396, 542] width 62 height 48
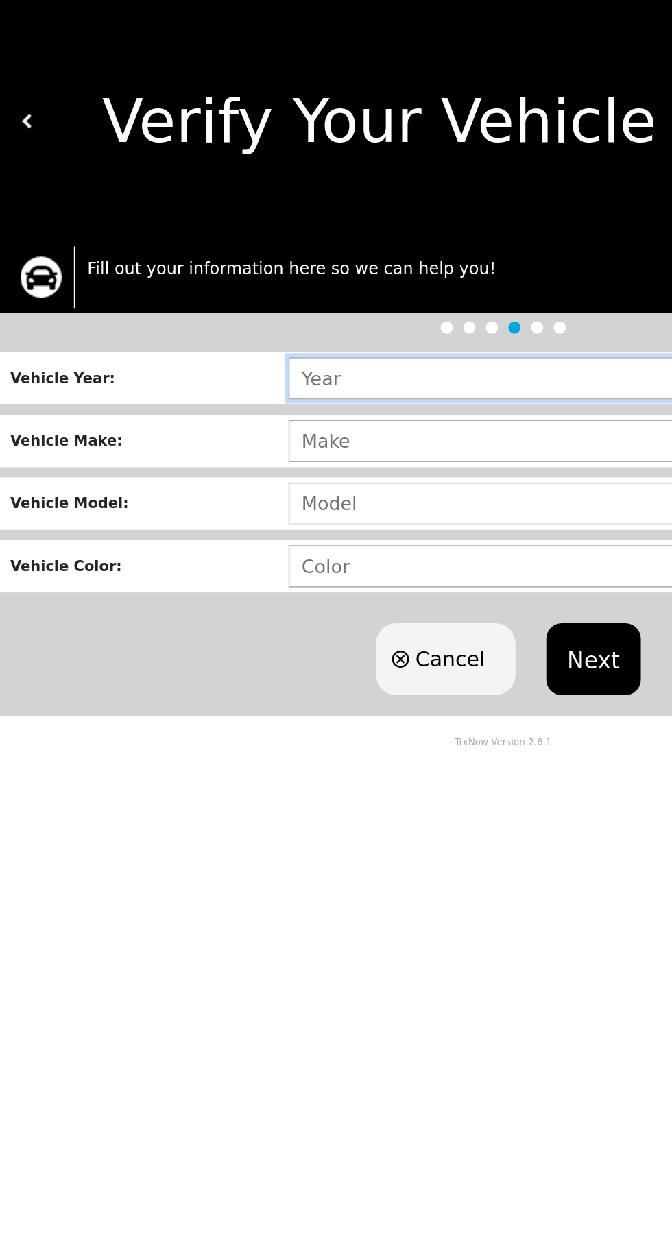
click at [352, 258] on input "text" at bounding box center [427, 253] width 469 height 28
type input "2022"
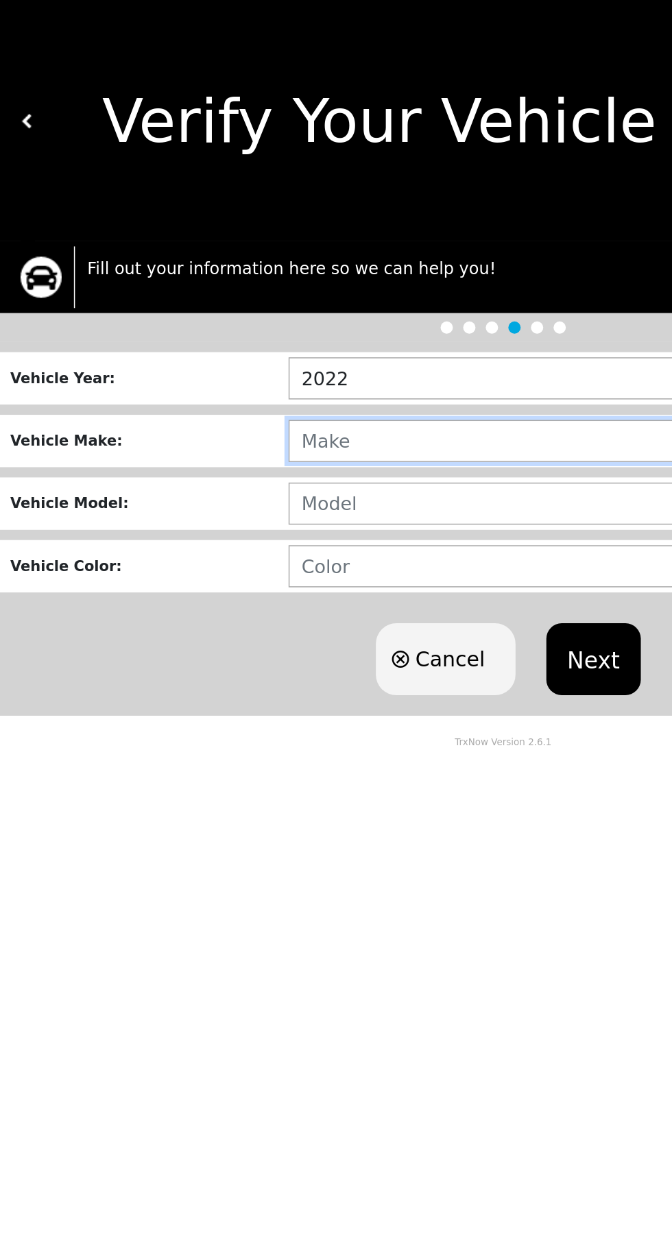
click at [315, 298] on input "text" at bounding box center [427, 294] width 469 height 28
type input "TOTOTA"
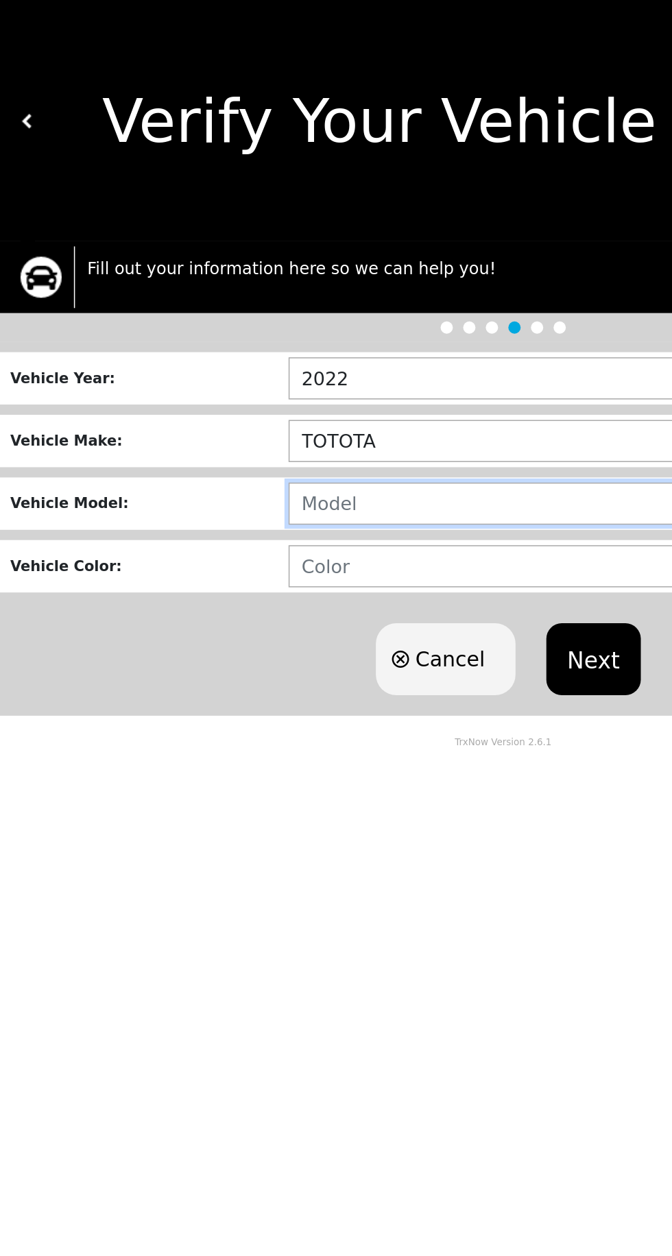
click at [293, 339] on input "text" at bounding box center [427, 336] width 469 height 28
type input "CAMRY"
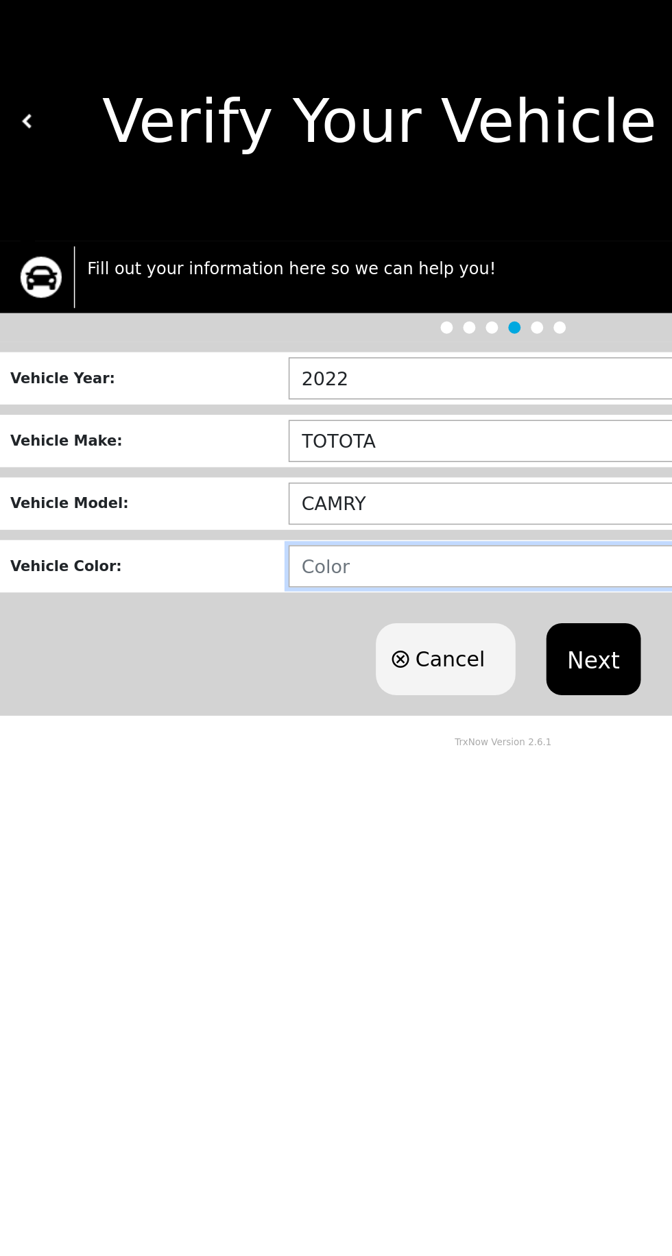
click at [293, 386] on input "text" at bounding box center [427, 378] width 469 height 28
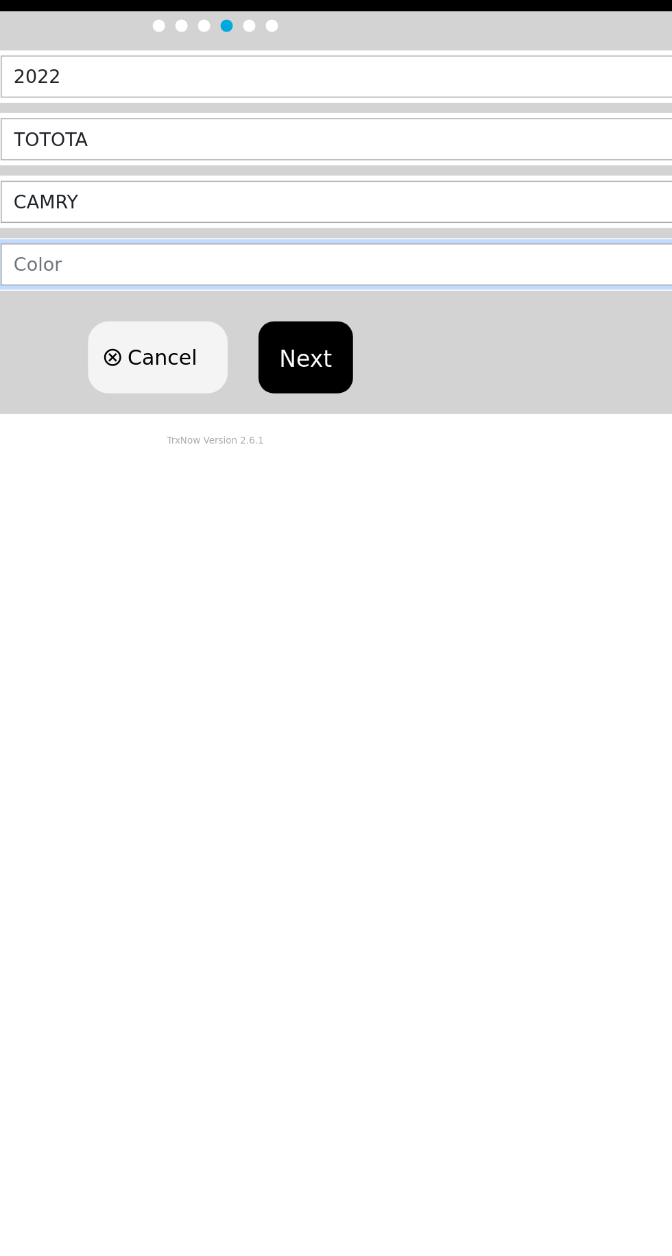
type input "BLACK"
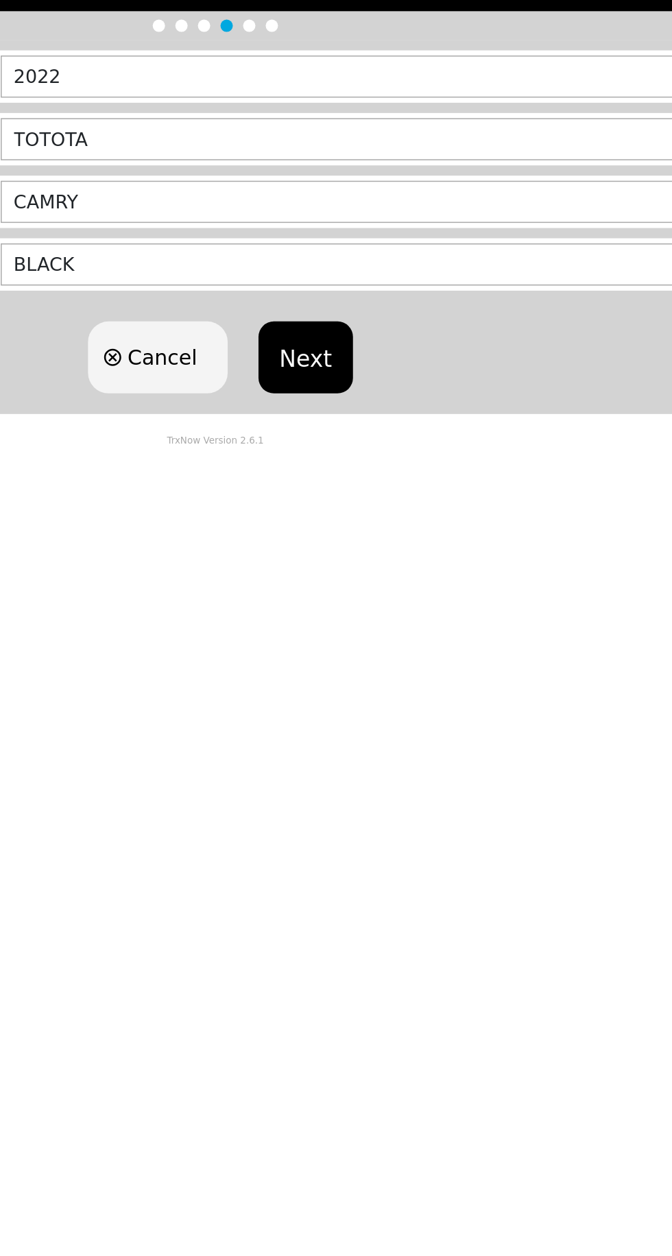
click at [398, 451] on button "Next" at bounding box center [396, 440] width 62 height 48
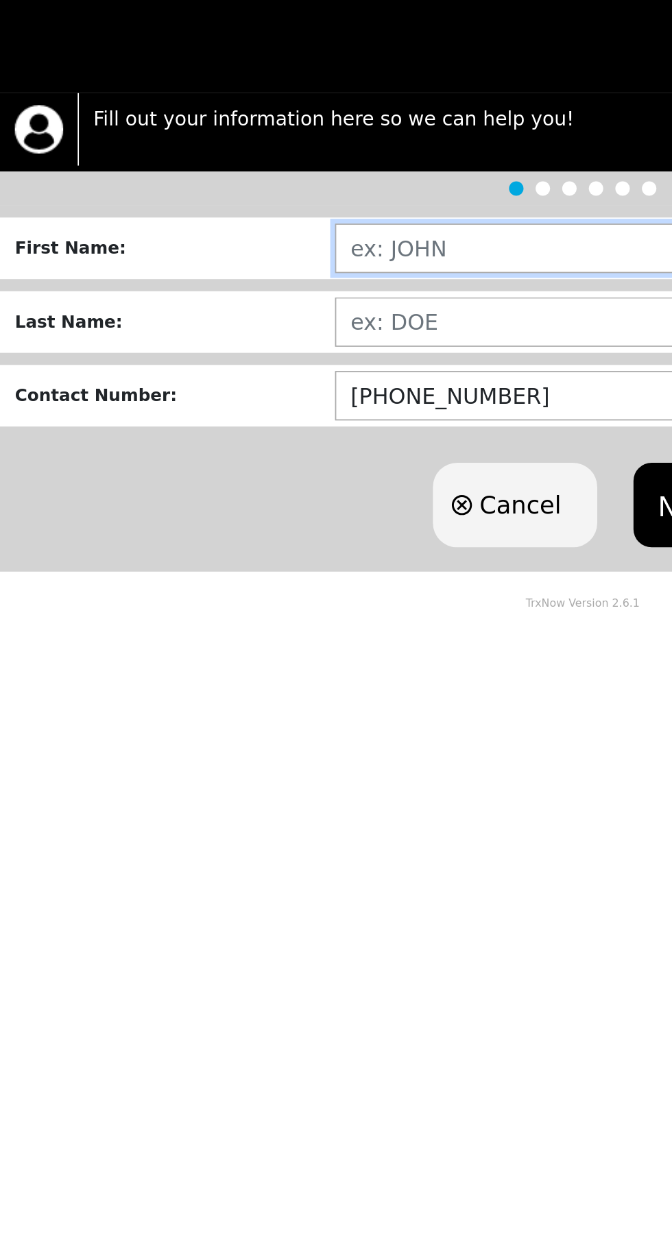
click at [322, 252] on input "text" at bounding box center [424, 249] width 459 height 28
type input "SUNDARLAL"
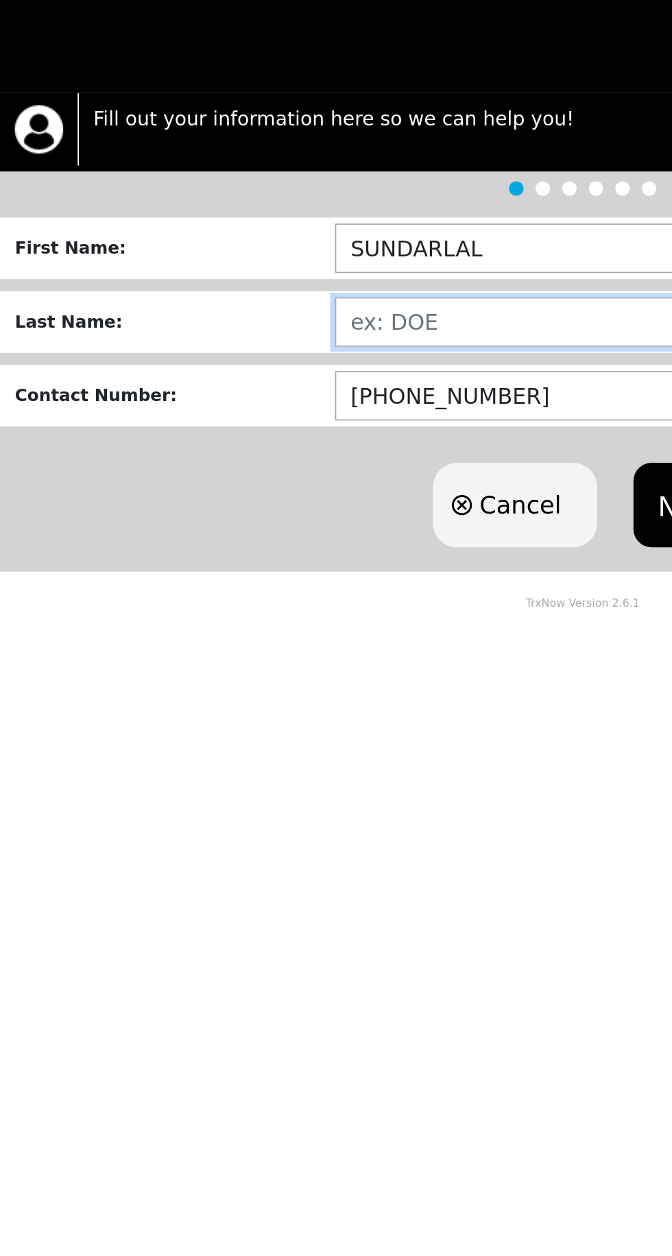
click at [290, 297] on input "text" at bounding box center [424, 291] width 459 height 28
type input "[PERSON_NAME]"
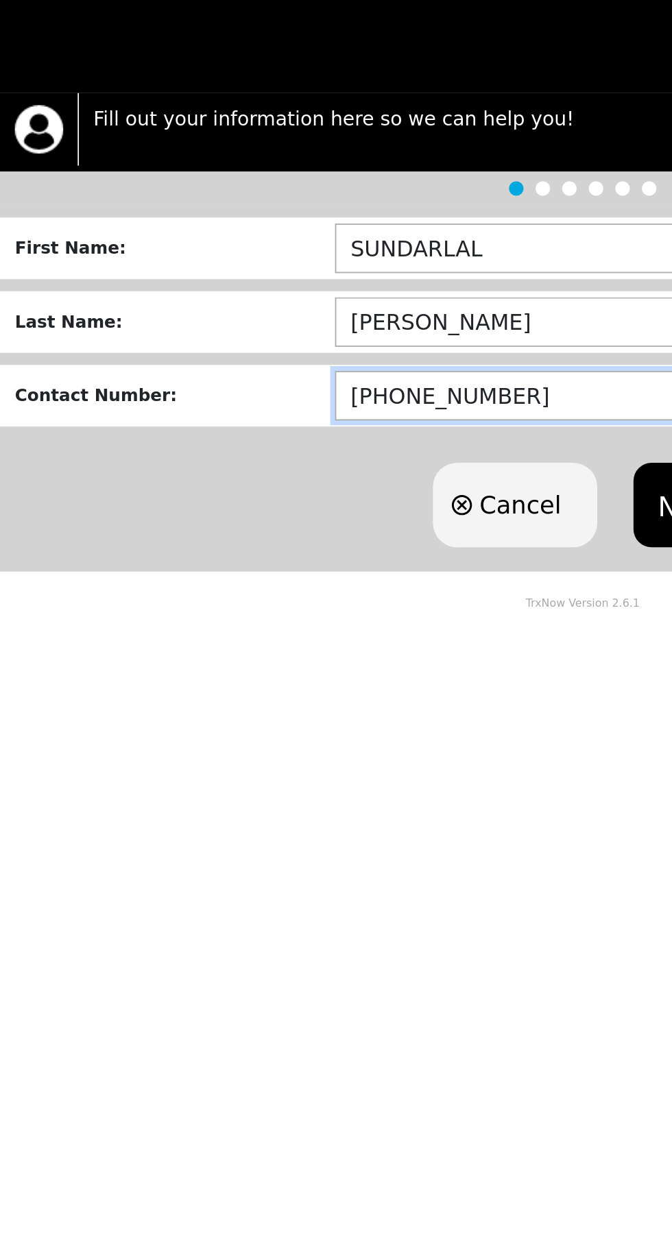
click at [324, 337] on input "[PHONE_NUMBER]" at bounding box center [424, 333] width 459 height 28
type input "(4__)-___-____"
type input "[PHONE_NUMBER]"
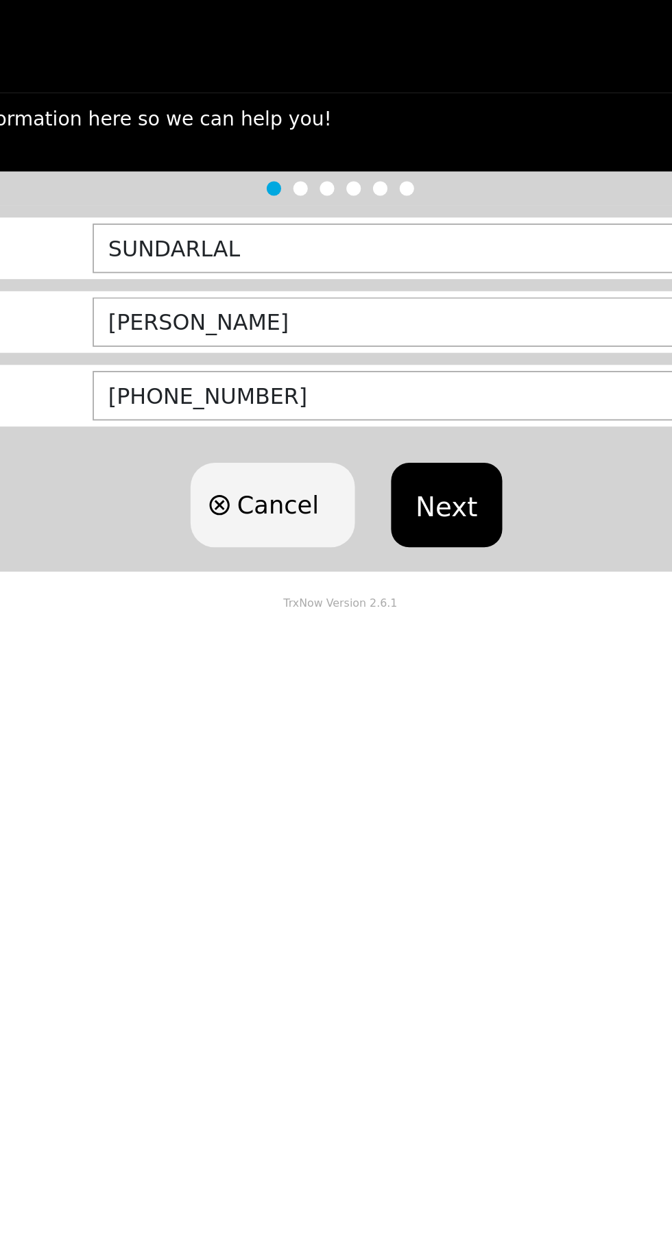
click at [410, 389] on button "Next" at bounding box center [396, 395] width 62 height 48
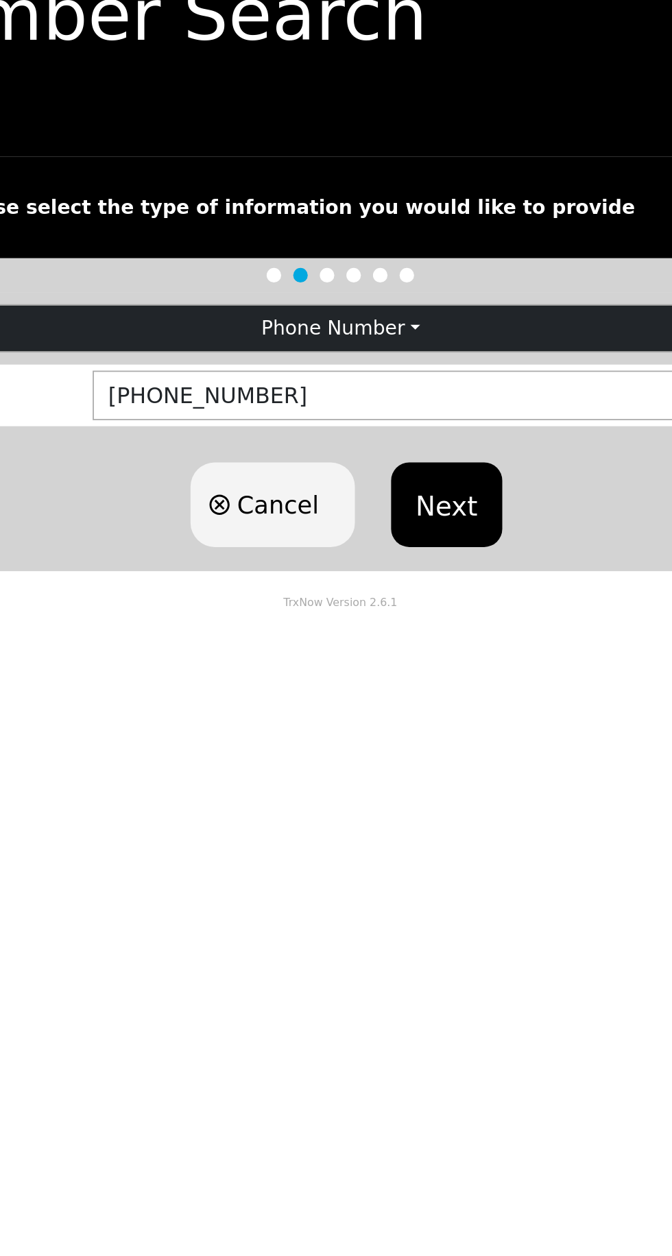
click at [404, 368] on button "Next" at bounding box center [396, 359] width 62 height 48
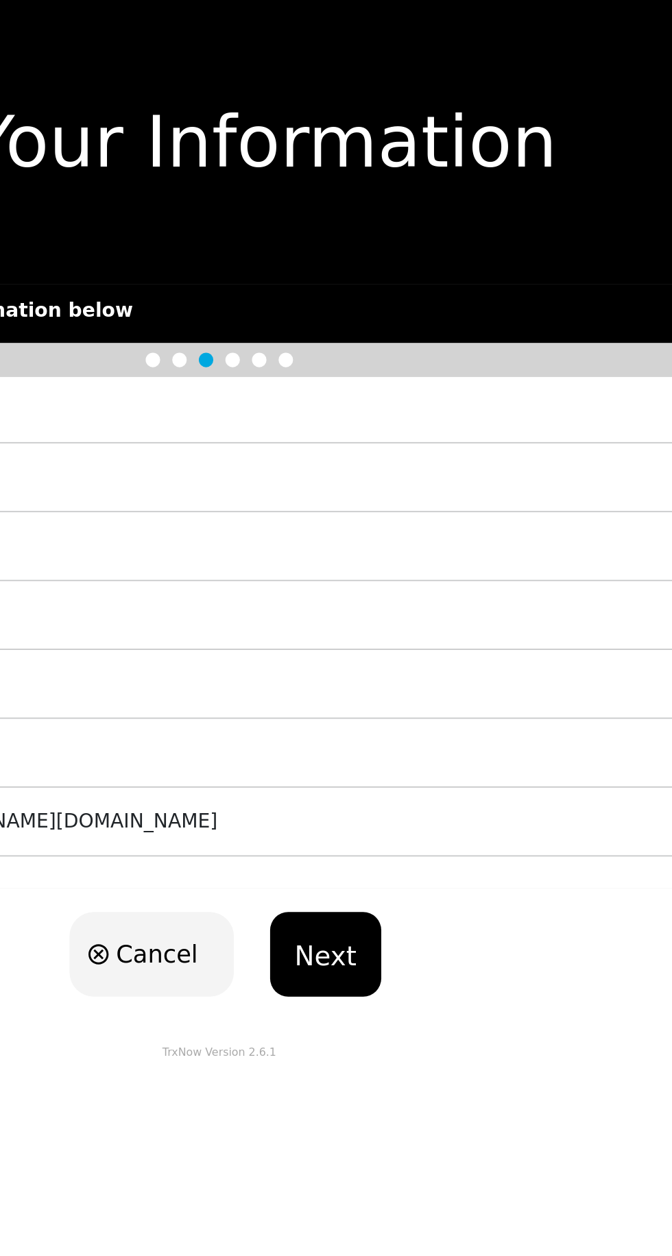
click at [402, 548] on button "Next" at bounding box center [396, 542] width 62 height 48
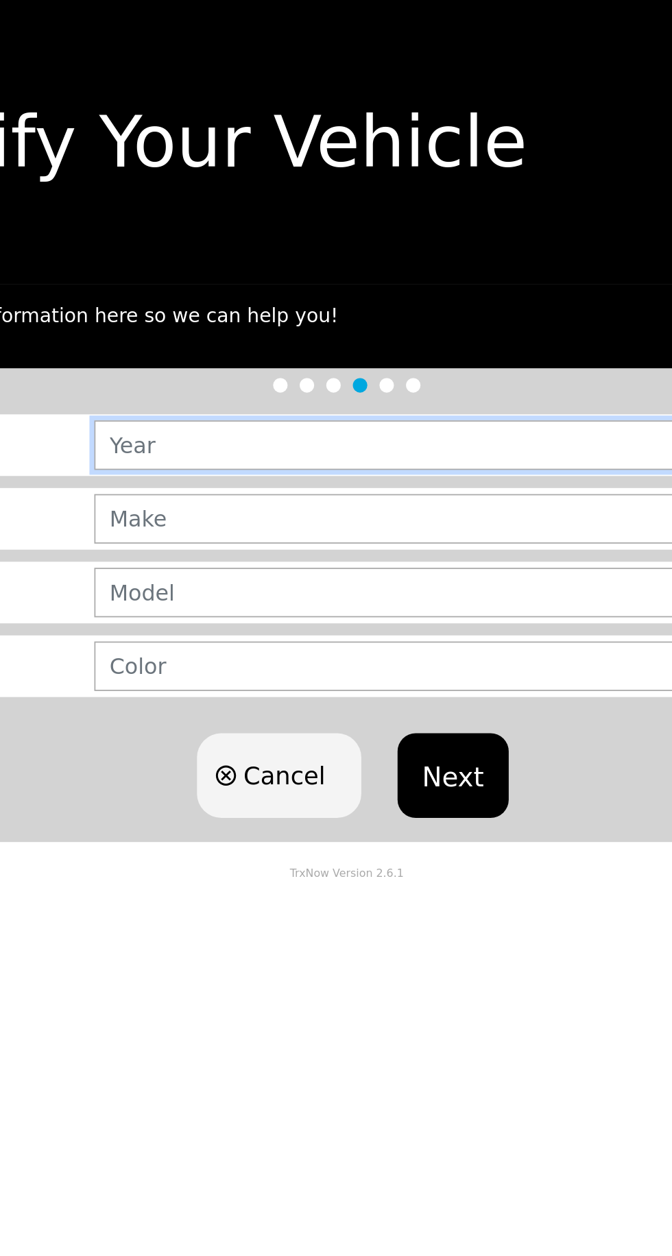
click at [422, 250] on input "text" at bounding box center [427, 253] width 469 height 28
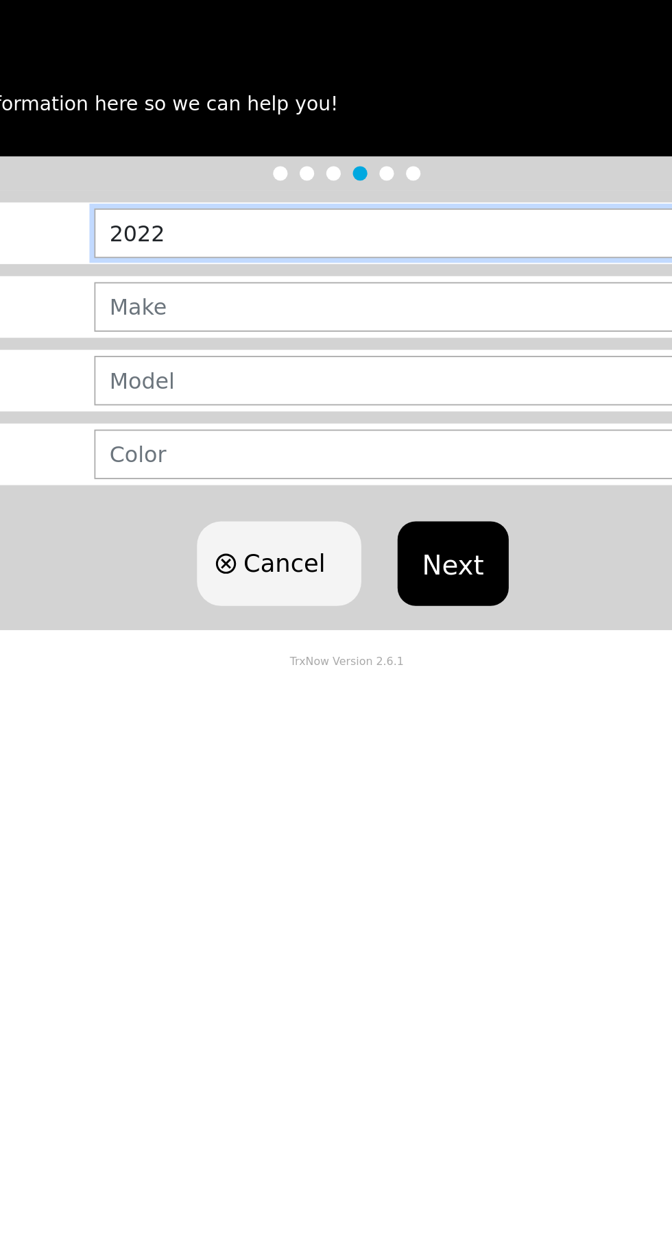
type input "2022"
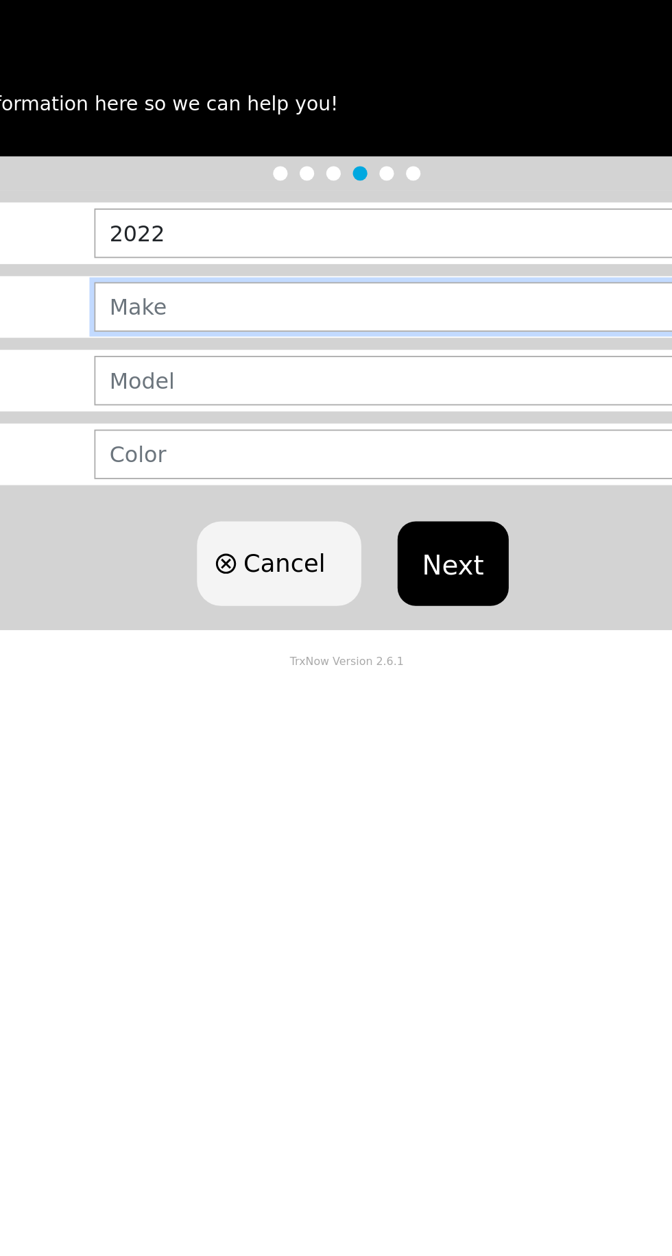
click at [373, 300] on input "text" at bounding box center [427, 294] width 469 height 28
type input "TOTOTA"
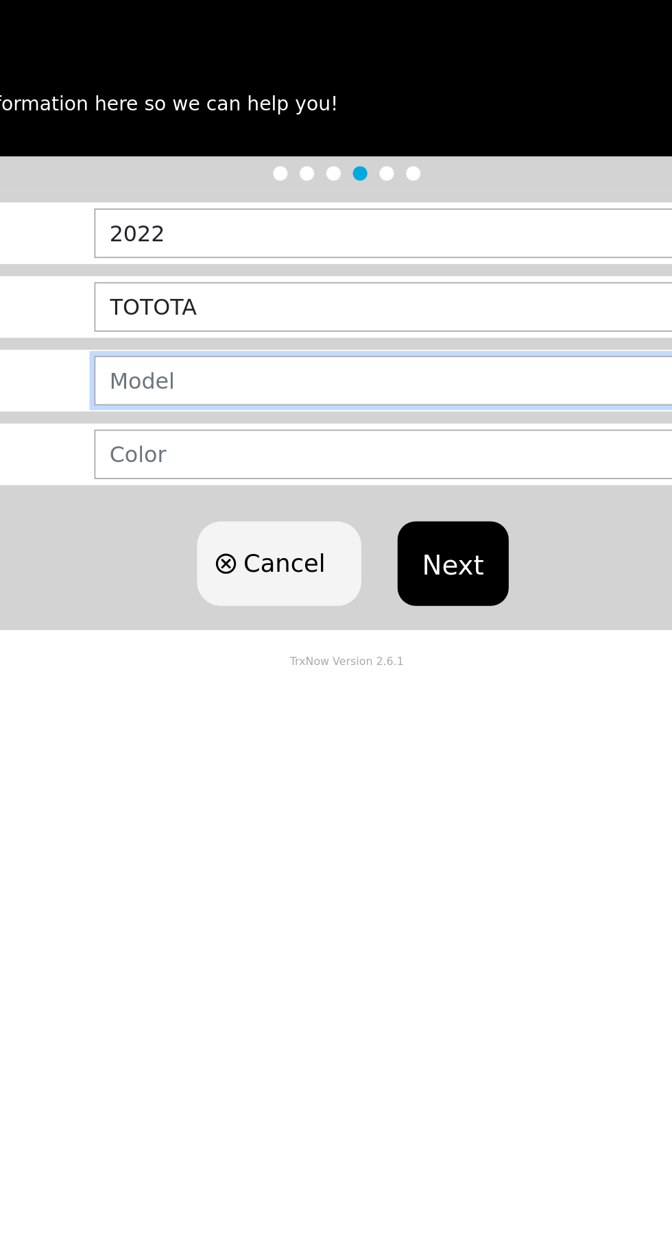
click at [341, 339] on input "text" at bounding box center [427, 336] width 469 height 28
type input "CAMRY"
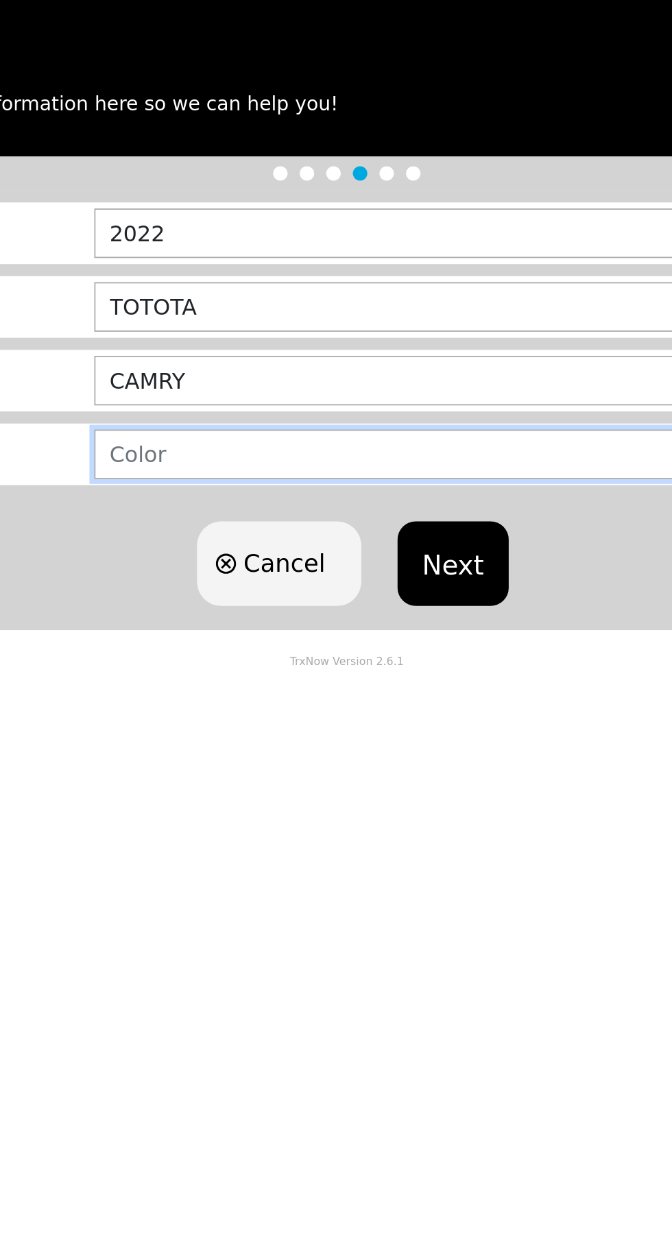
click at [337, 375] on input "text" at bounding box center [427, 378] width 469 height 28
type input "BLACK"
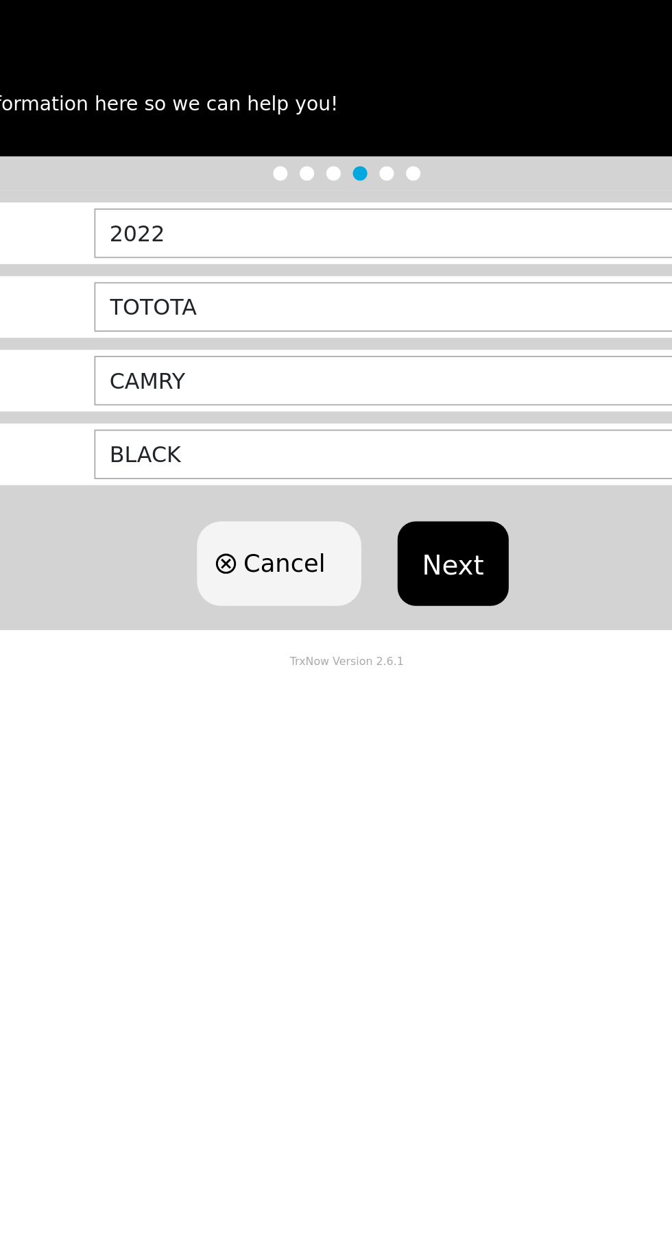
click at [402, 443] on button "Next" at bounding box center [396, 440] width 62 height 48
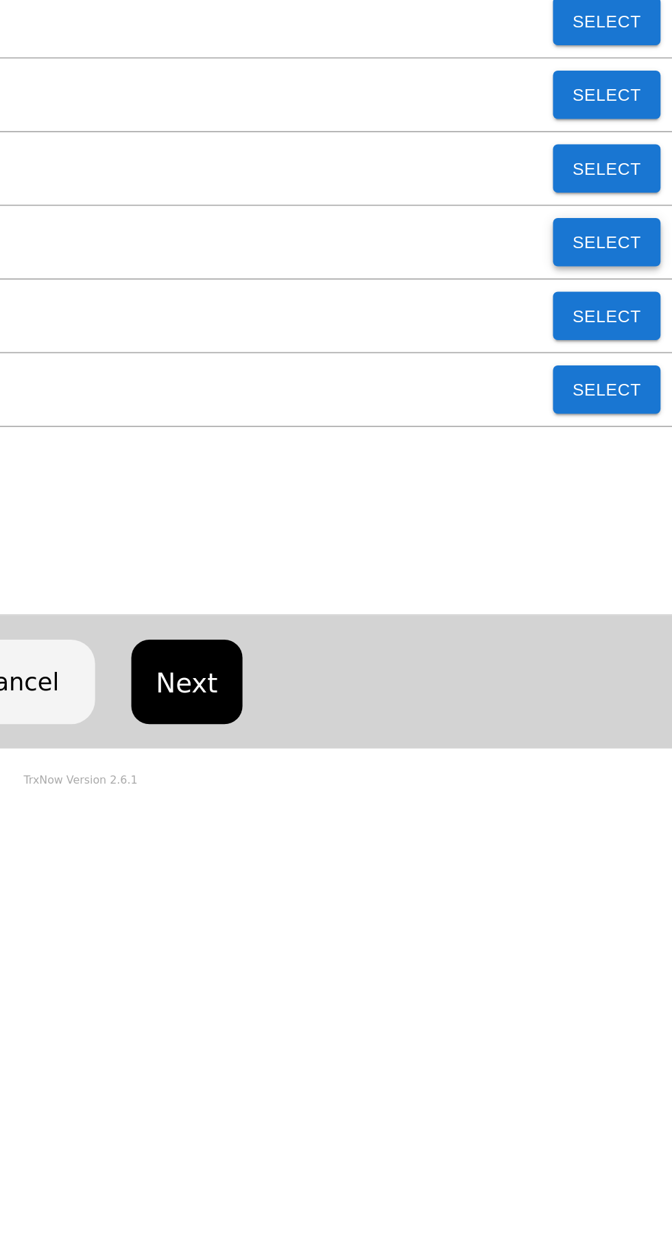
click at [643, 415] on button "Select" at bounding box center [634, 415] width 61 height 27
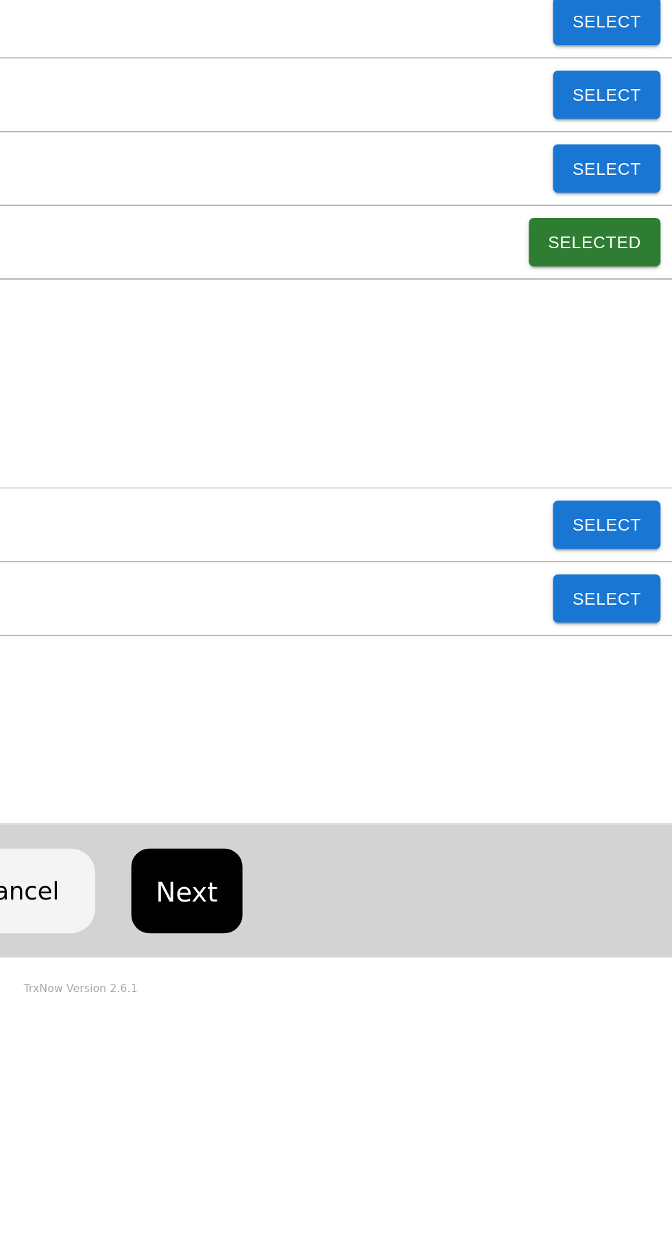
click at [399, 788] on button "Next" at bounding box center [396, 784] width 62 height 48
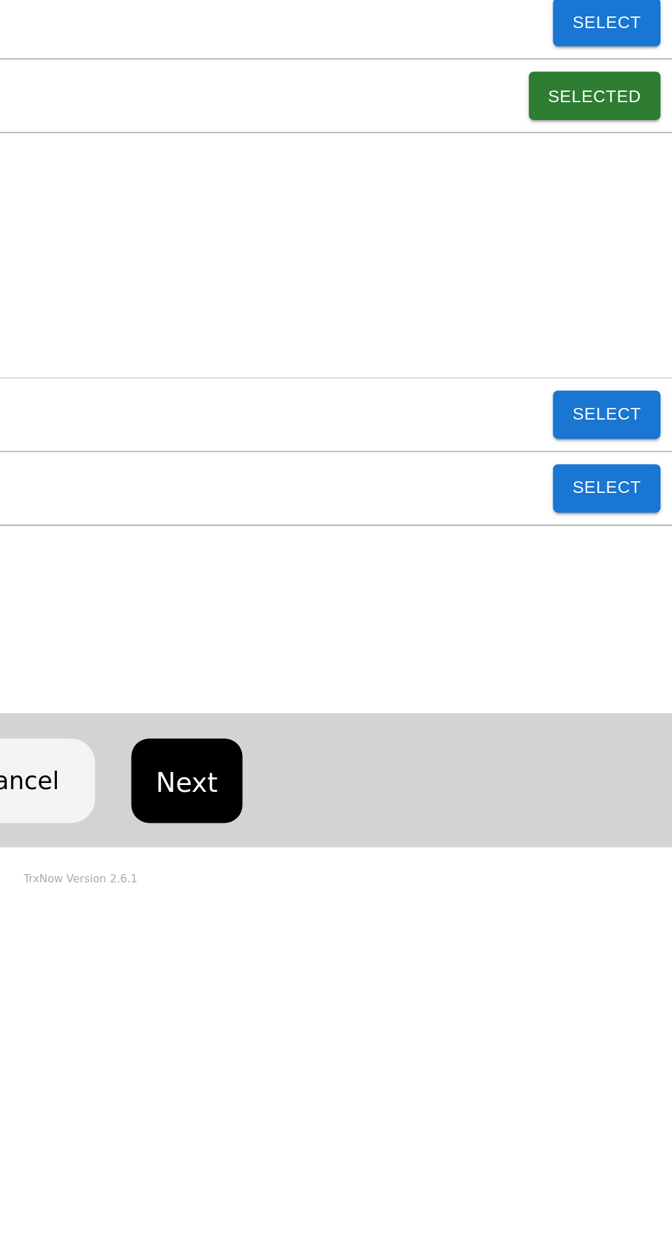
click at [396, 810] on button "Next" at bounding box center [396, 805] width 62 height 48
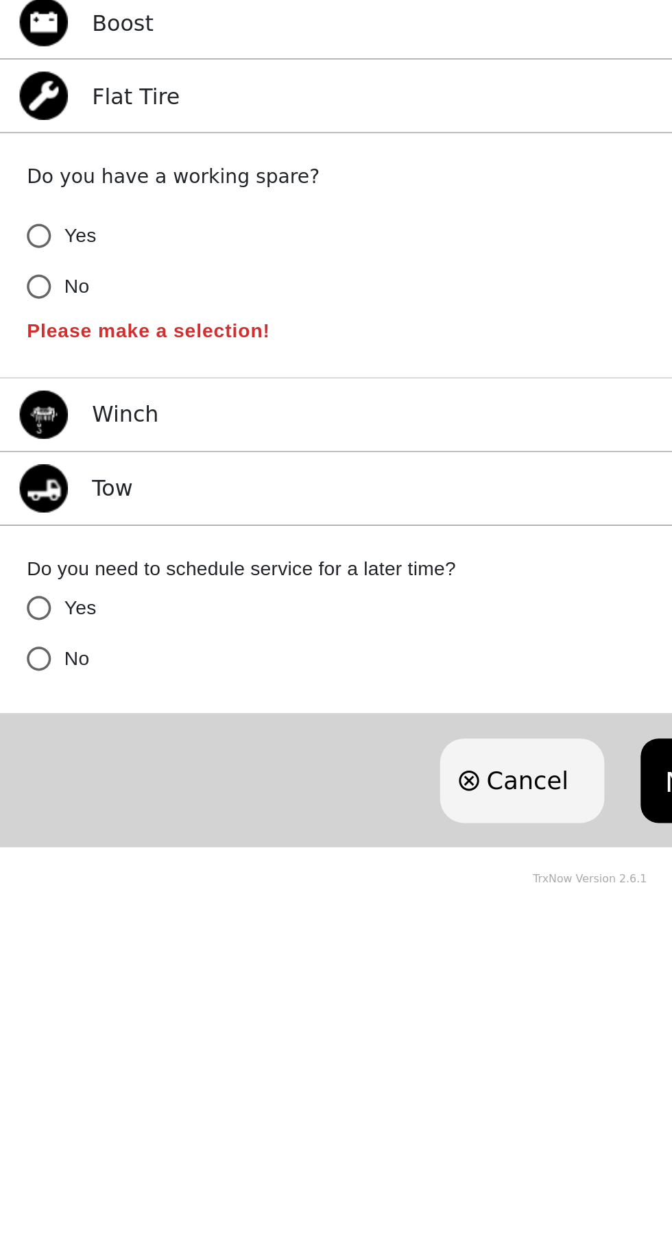
click at [23, 746] on input "No" at bounding box center [23, 735] width 29 height 29
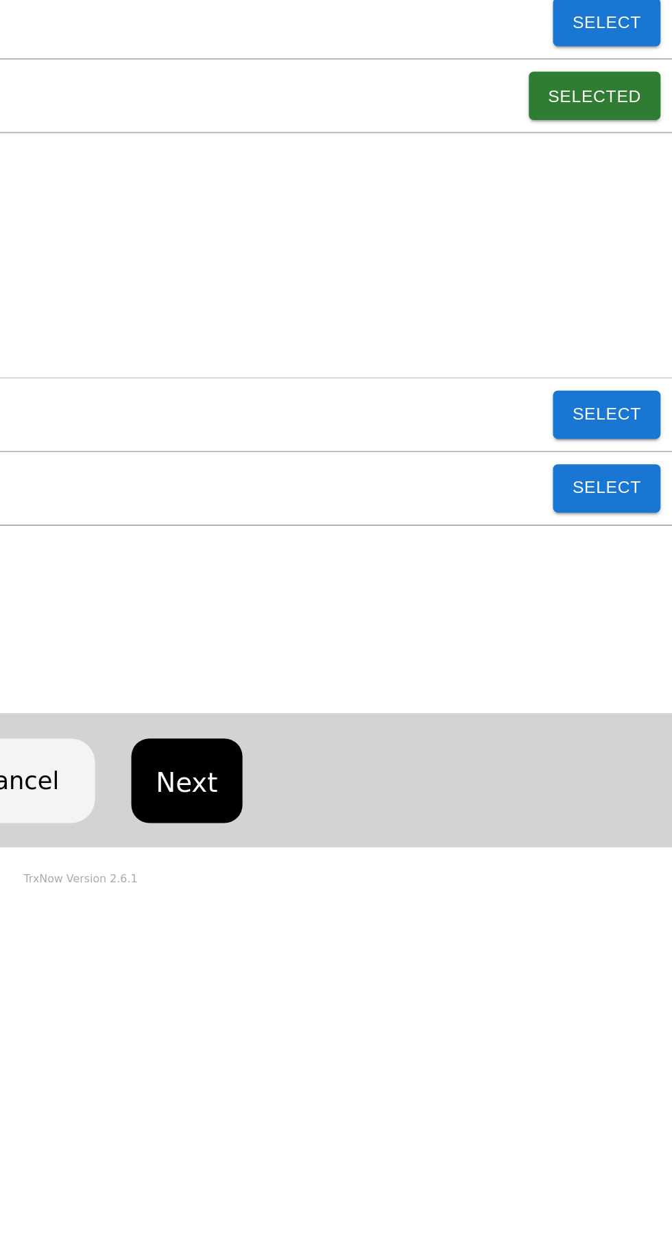
click at [404, 818] on button "Next" at bounding box center [396, 805] width 62 height 48
radio input "true"
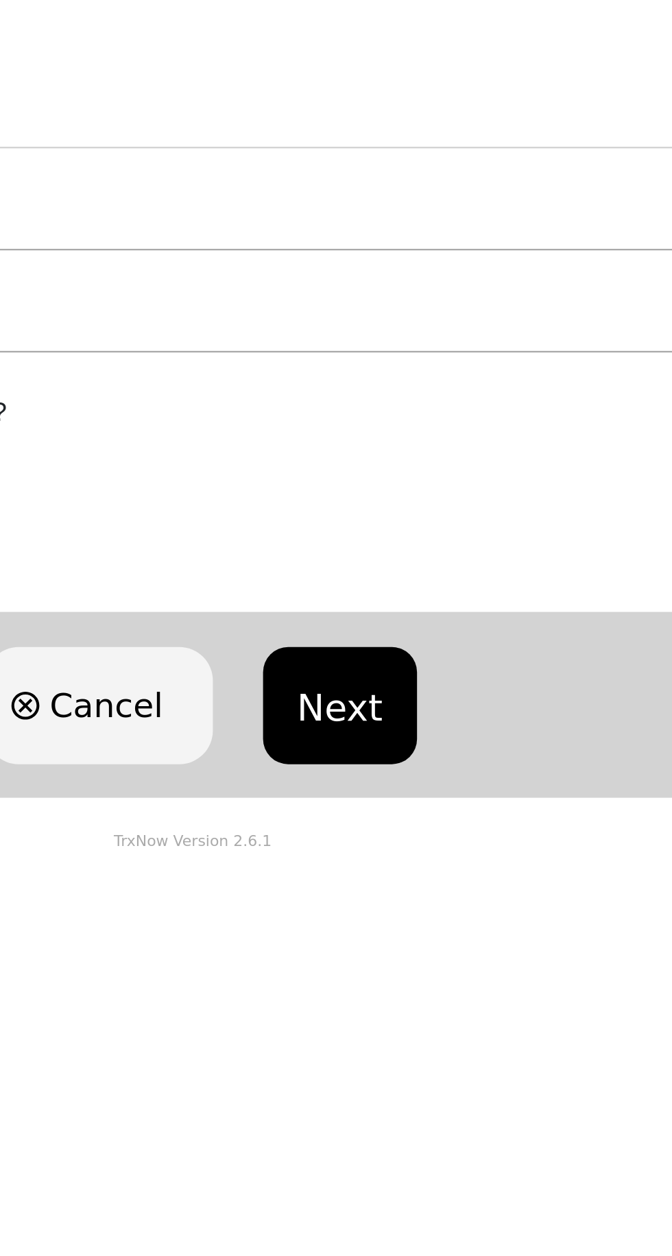
click at [341, 840] on div "Cancel" at bounding box center [297, 804] width 121 height 75
click at [403, 812] on button "Next" at bounding box center [396, 805] width 62 height 48
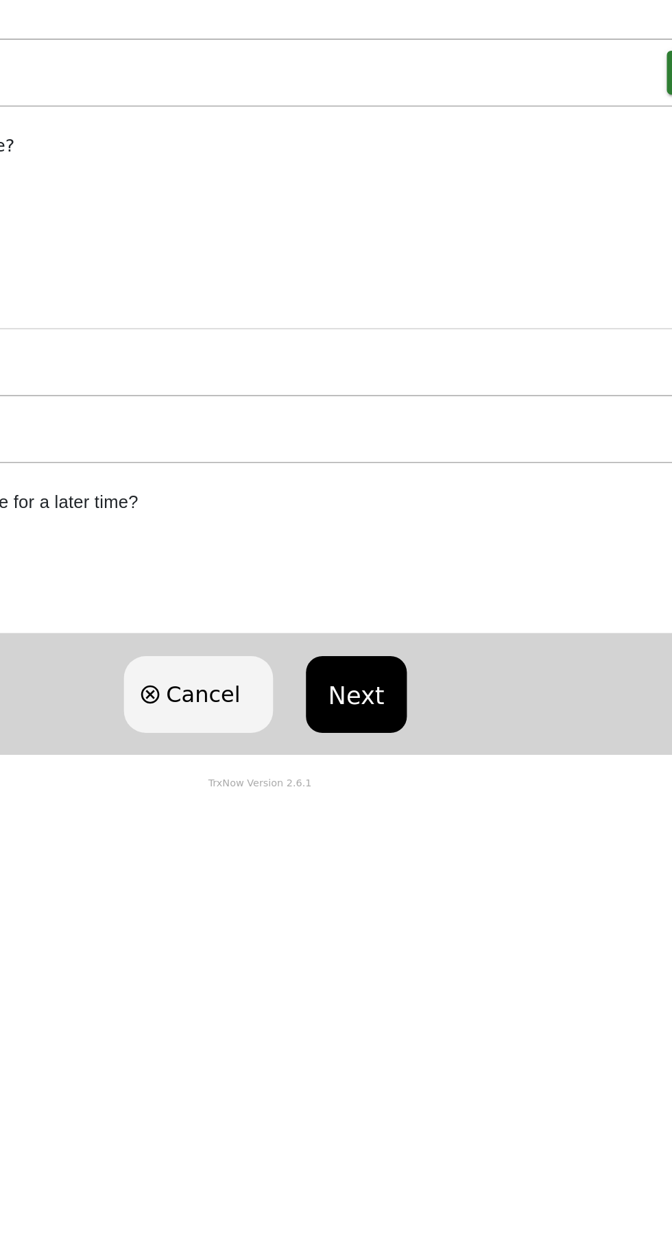
click at [402, 816] on button "Next" at bounding box center [396, 805] width 62 height 48
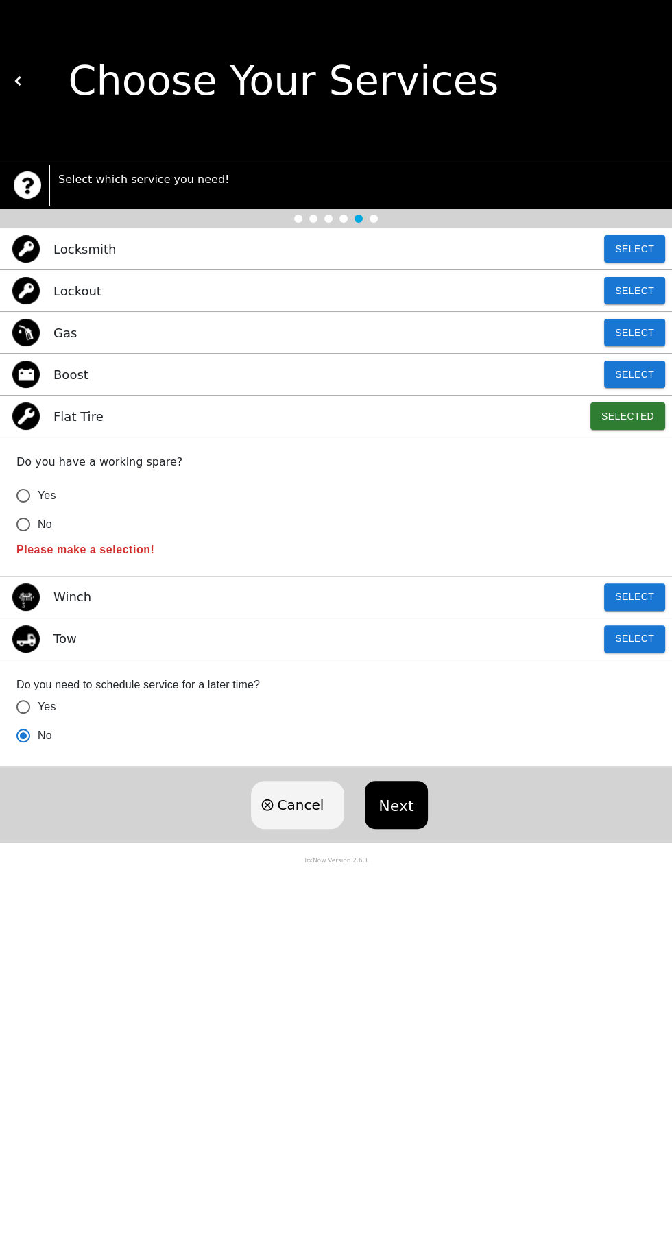
click at [378, 701] on label "Yes" at bounding box center [326, 706] width 635 height 29
click at [38, 701] on input "Yes" at bounding box center [23, 706] width 29 height 29
radio input "false"
radio input "true"
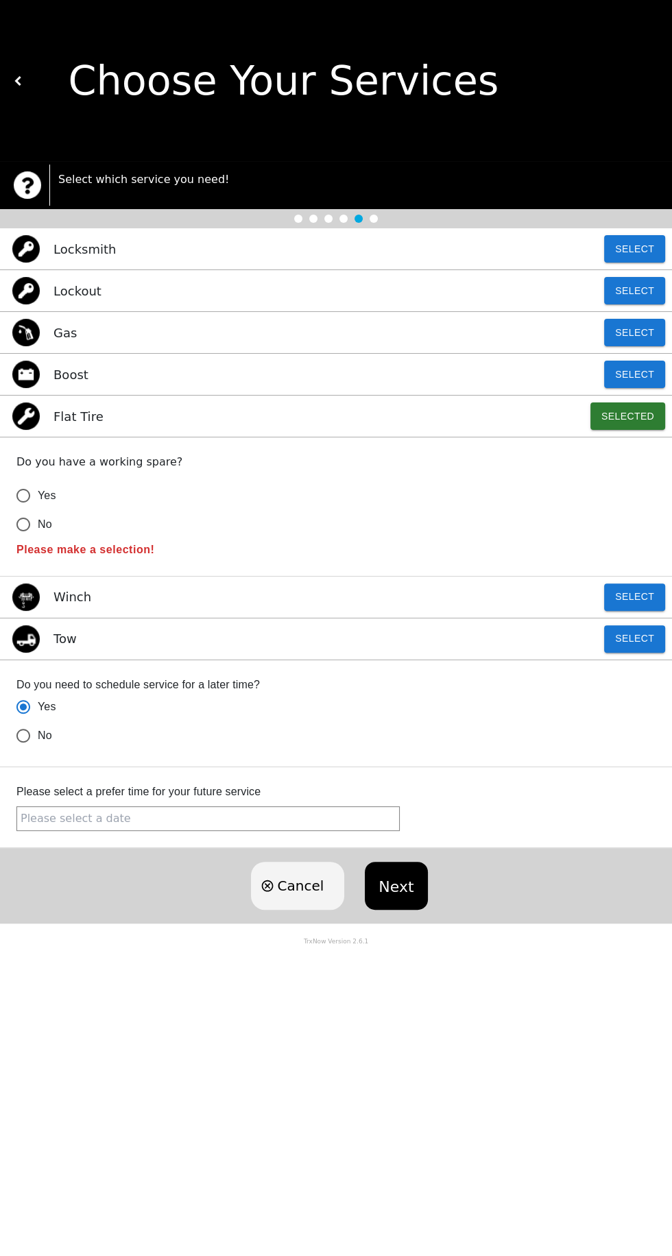
click at [420, 897] on button "Next" at bounding box center [396, 886] width 62 height 48
click at [406, 886] on button "Next" at bounding box center [396, 886] width 62 height 48
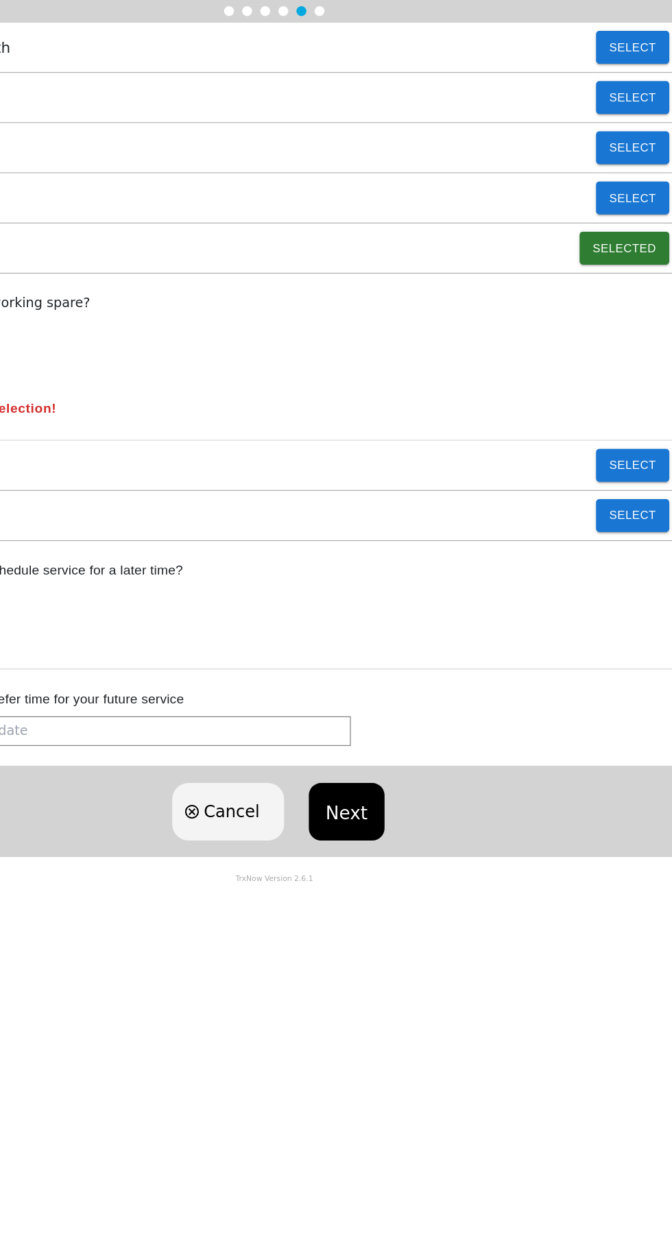
click at [418, 890] on button "Next" at bounding box center [396, 886] width 62 height 48
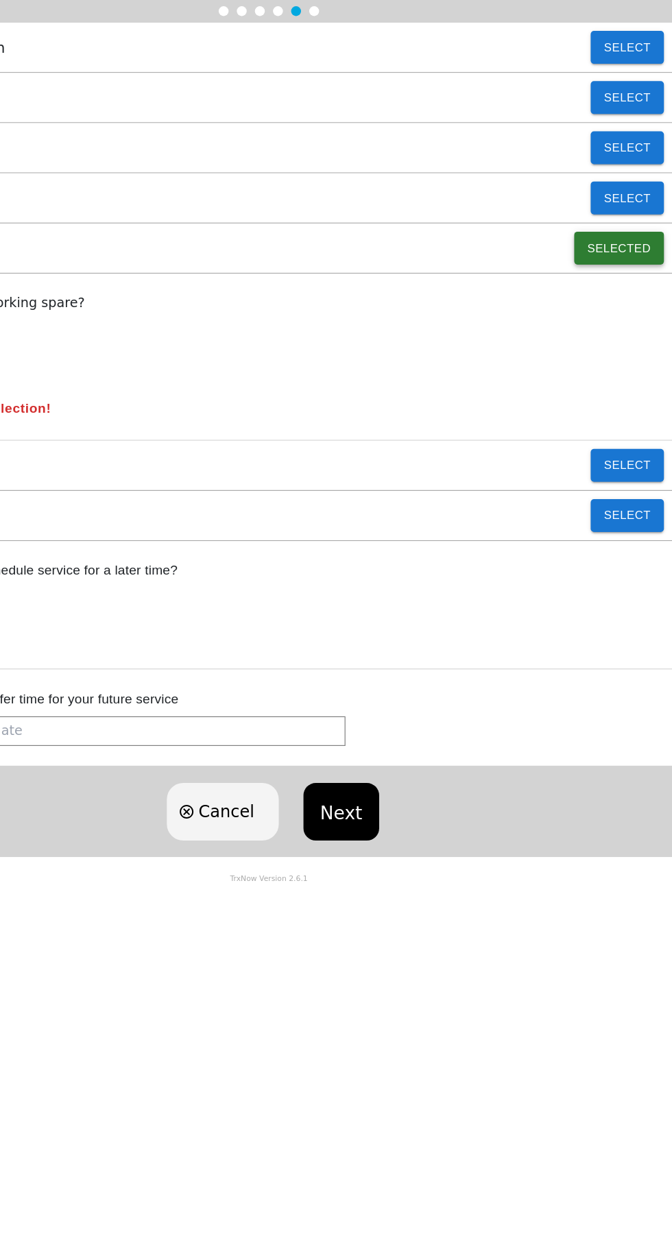
click at [634, 415] on button "Selected" at bounding box center [627, 415] width 75 height 27
click at [631, 424] on button "Selected" at bounding box center [627, 415] width 75 height 27
click at [418, 895] on button "Next" at bounding box center [396, 886] width 62 height 48
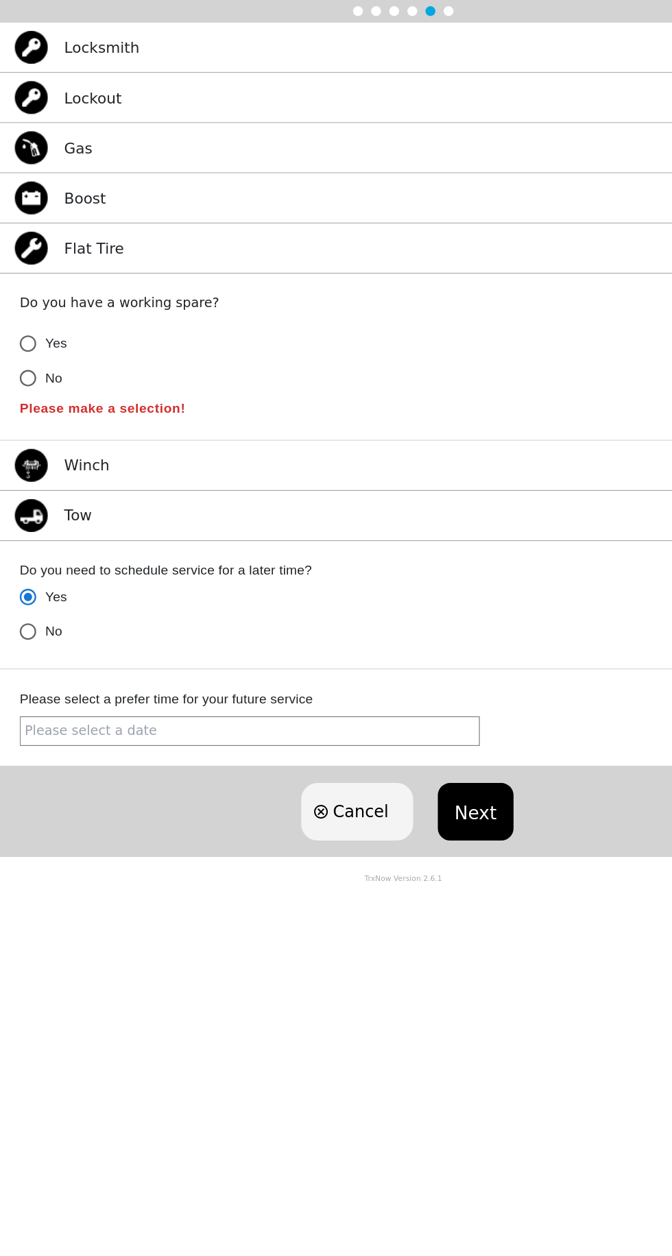
click at [24, 746] on input "No" at bounding box center [23, 735] width 29 height 29
radio input "true"
radio input "false"
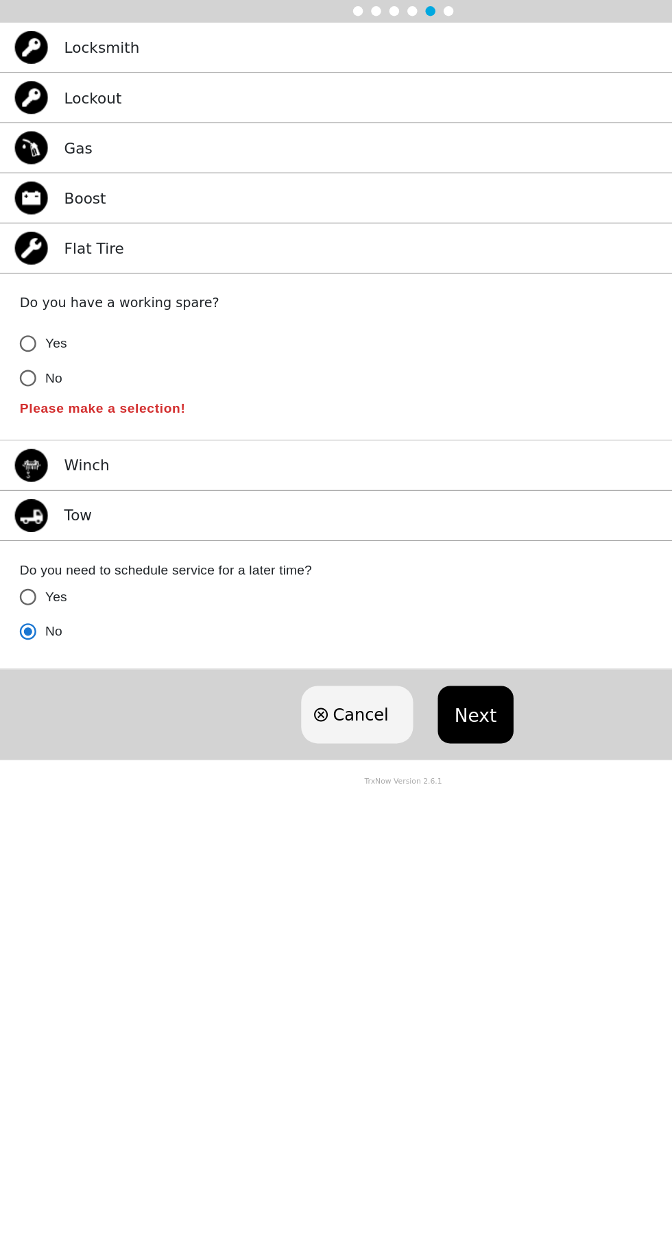
click at [410, 808] on button "Next" at bounding box center [396, 805] width 62 height 48
radio input "false"
radio input "true"
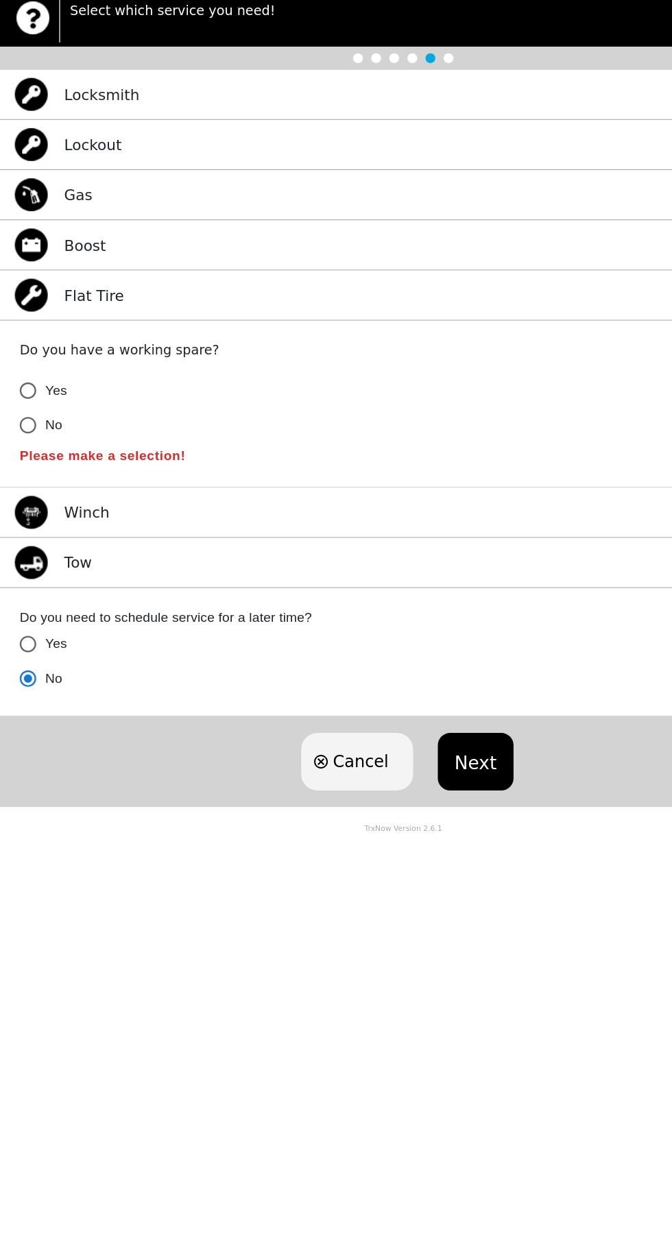
click at [422, 821] on button "Next" at bounding box center [396, 805] width 62 height 48
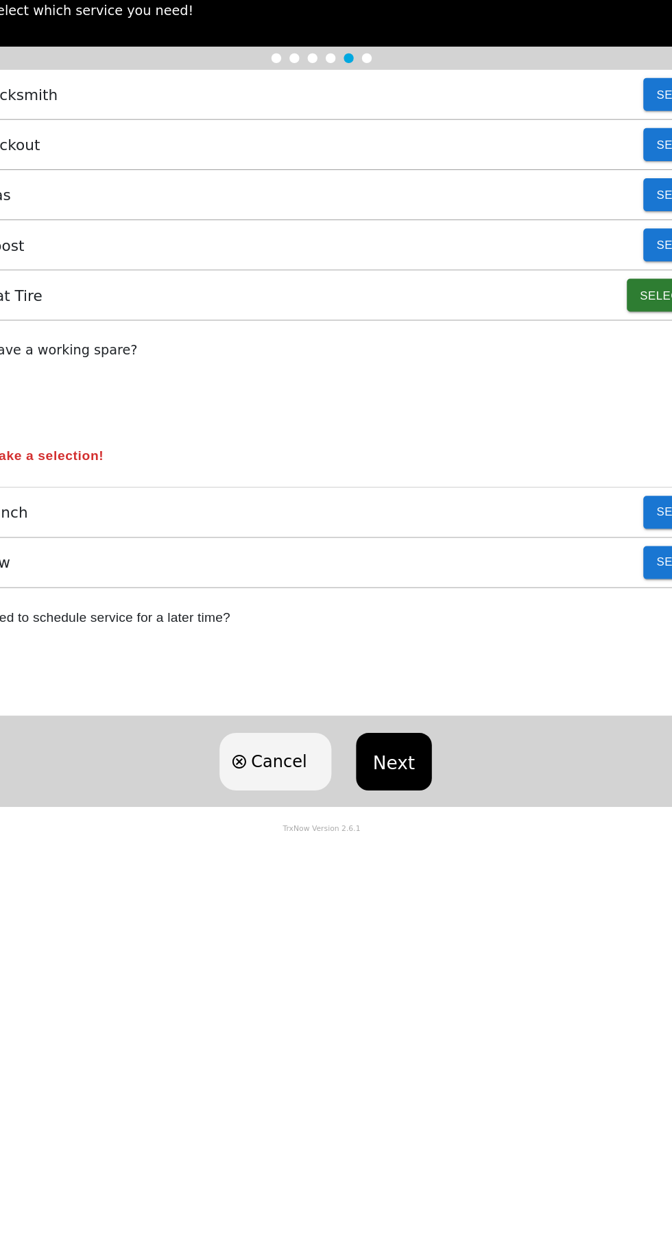
click at [409, 816] on button "Next" at bounding box center [396, 805] width 62 height 48
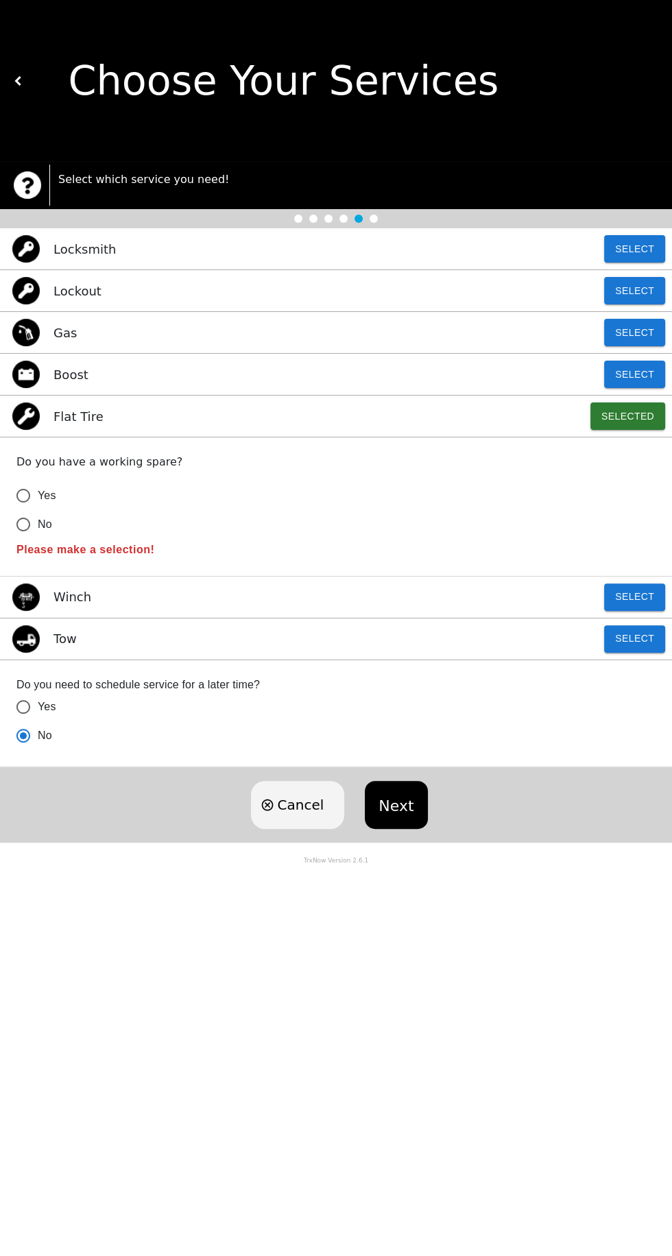
click at [440, 797] on div "Cancel Next" at bounding box center [336, 804] width 672 height 75
click at [409, 821] on button "Next" at bounding box center [396, 805] width 62 height 48
click at [32, 510] on input "No" at bounding box center [23, 524] width 29 height 29
radio input "false"
click at [15, 502] on input "Yes" at bounding box center [23, 495] width 29 height 29
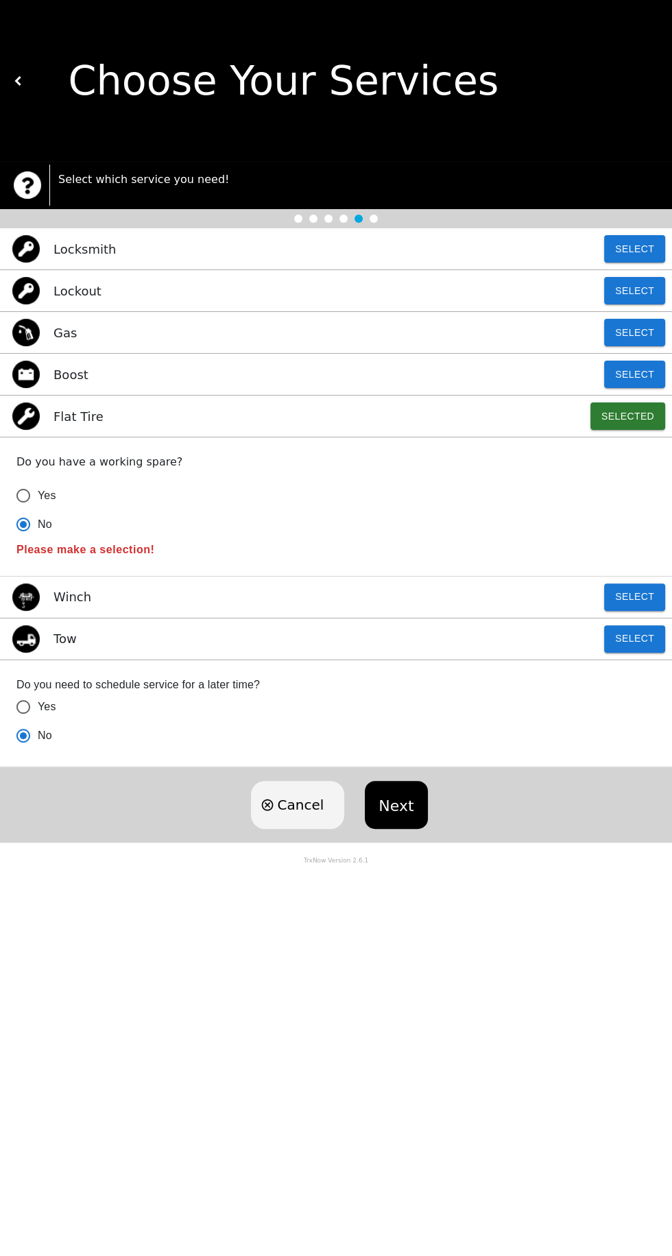
radio input "false"
radio input "true"
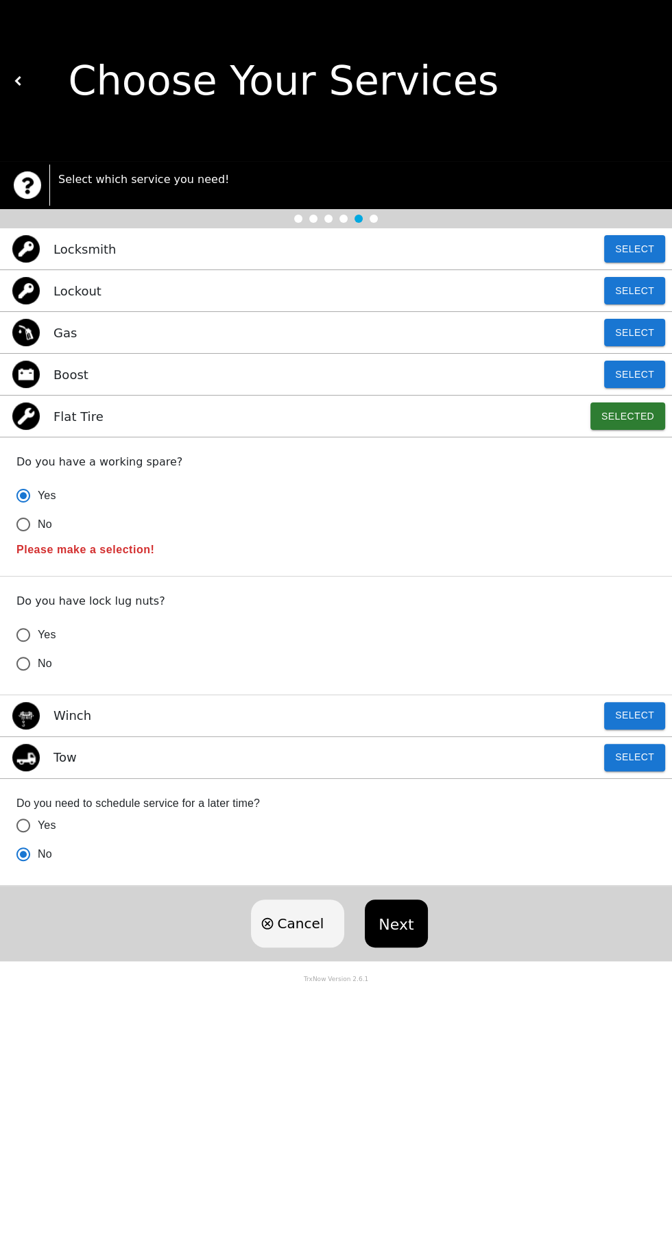
click at [417, 918] on button "Next" at bounding box center [396, 923] width 62 height 48
radio input "true"
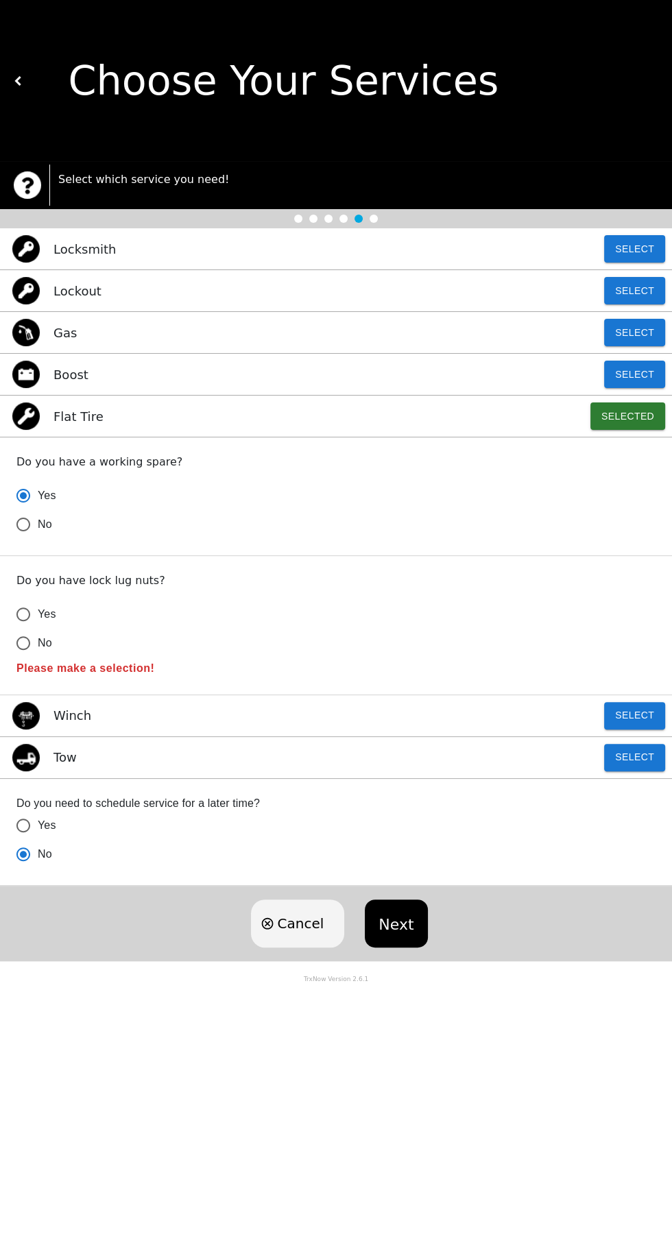
click at [23, 655] on input "No" at bounding box center [23, 643] width 29 height 29
radio input "false"
click at [411, 944] on button "Next" at bounding box center [396, 923] width 62 height 48
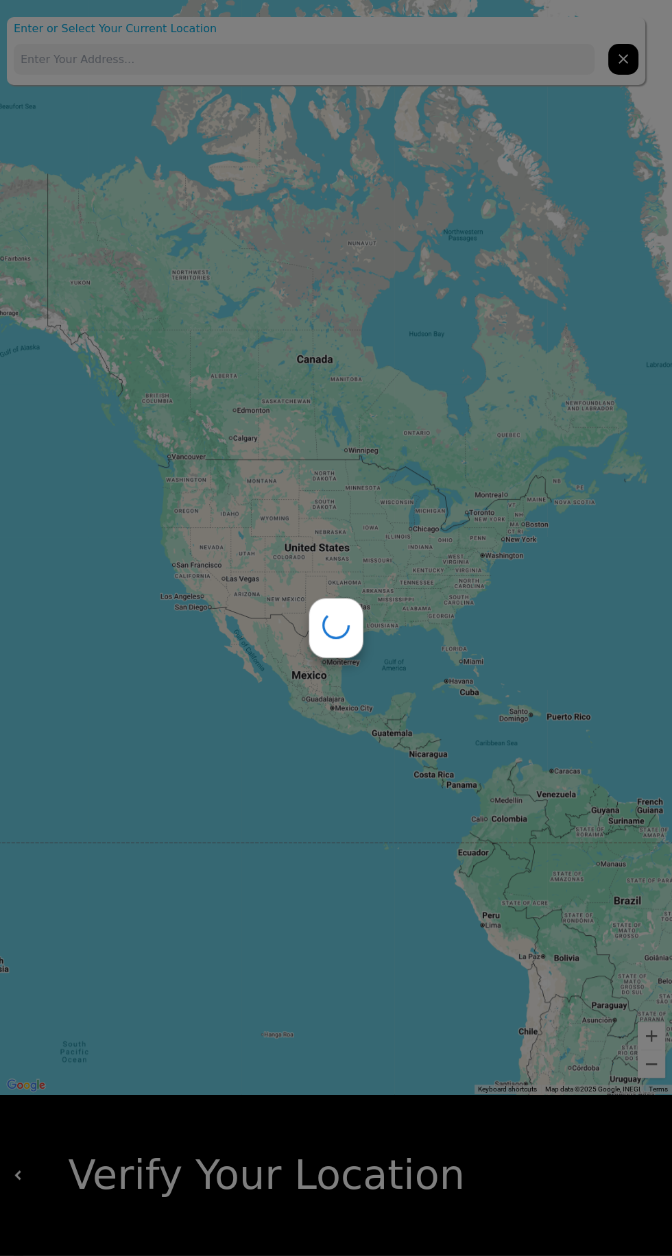
type input "221 Rue Hébert, Dollard-des-Ormeaux, QC H9A 3B4, Canada"
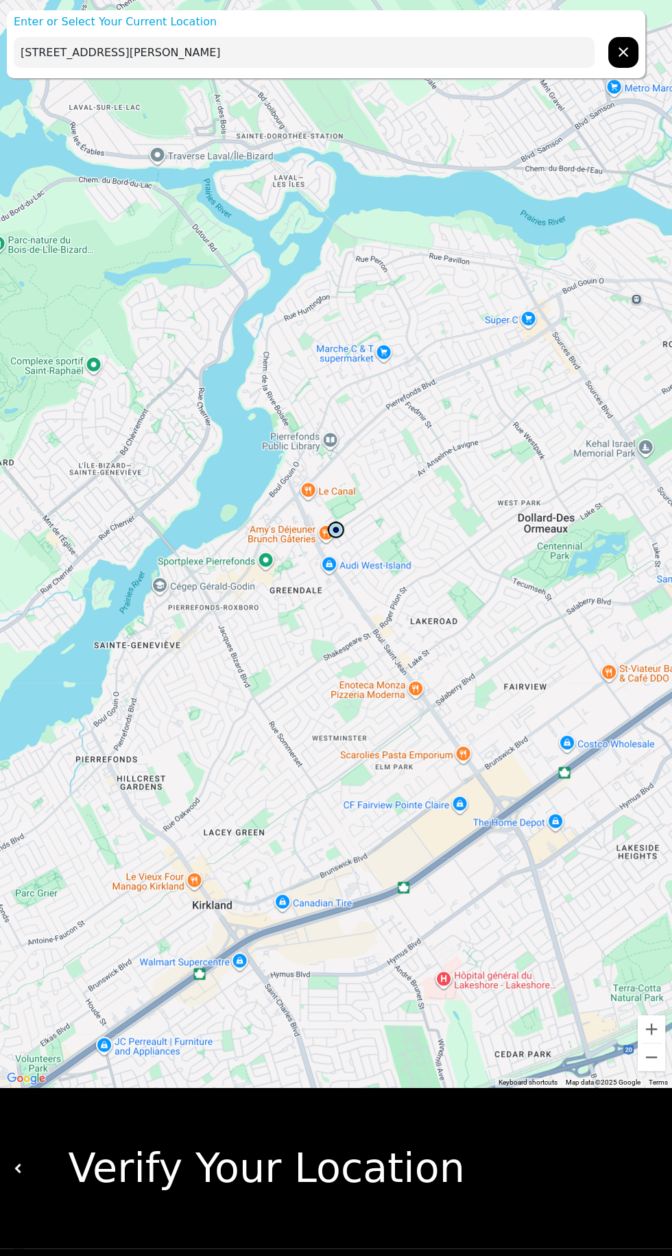
scroll to position [22, 0]
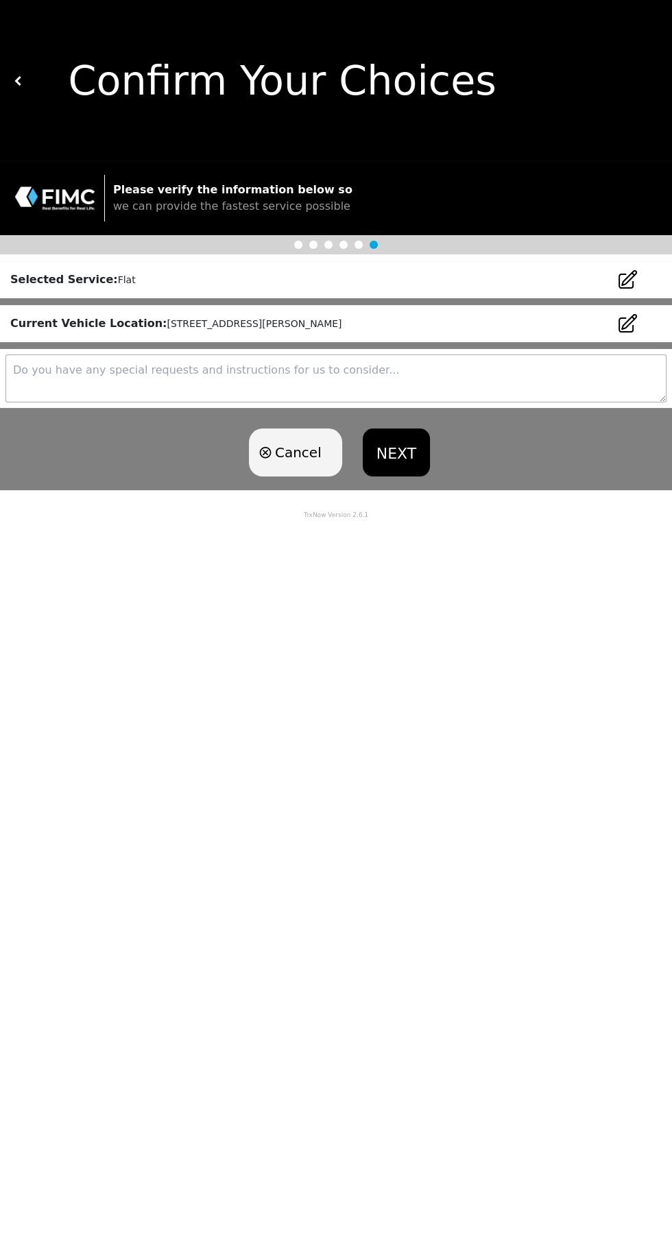
scroll to position [0, 0]
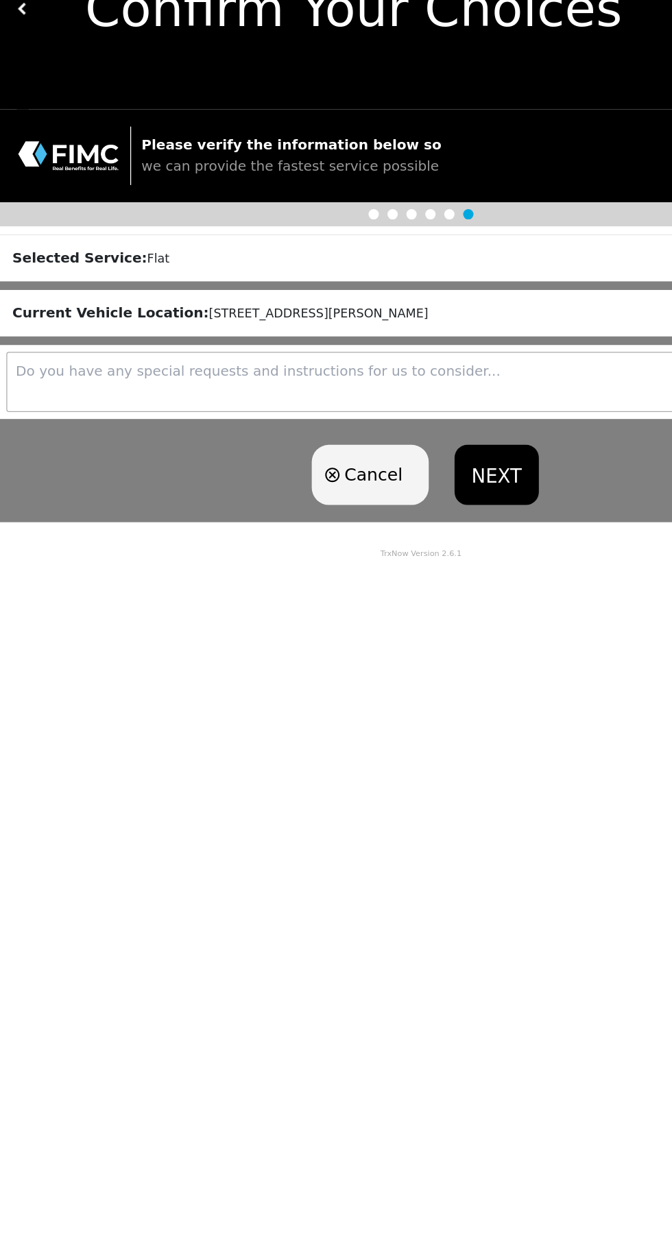
click at [394, 453] on button "NEXT" at bounding box center [396, 452] width 67 height 48
